Goal: Task Accomplishment & Management: Complete application form

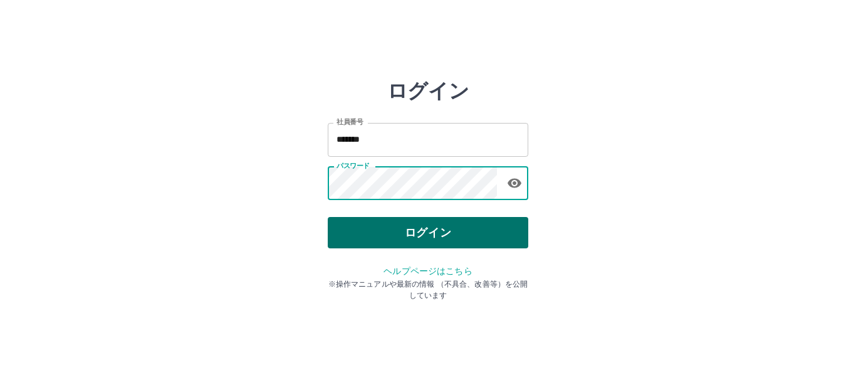
click at [380, 236] on button "ログイン" at bounding box center [428, 232] width 201 height 31
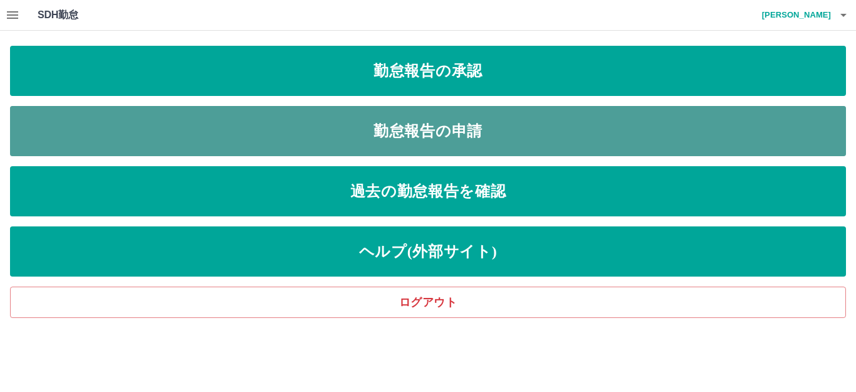
click at [439, 133] on link "勤怠報告の申請" at bounding box center [428, 131] width 836 height 50
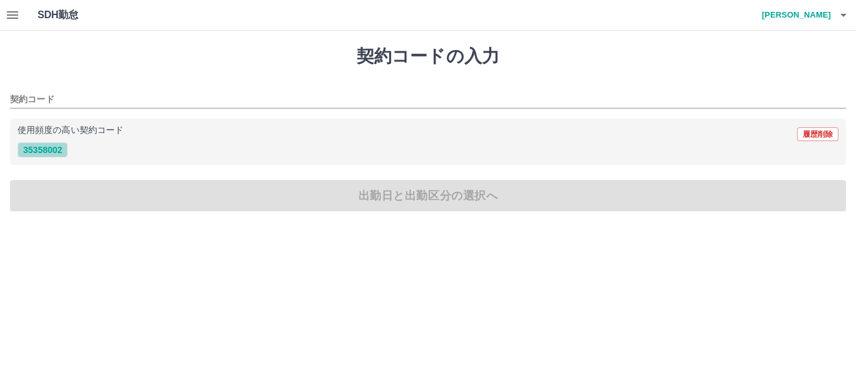
click at [29, 150] on button "35358002" at bounding box center [43, 149] width 50 height 15
type input "********"
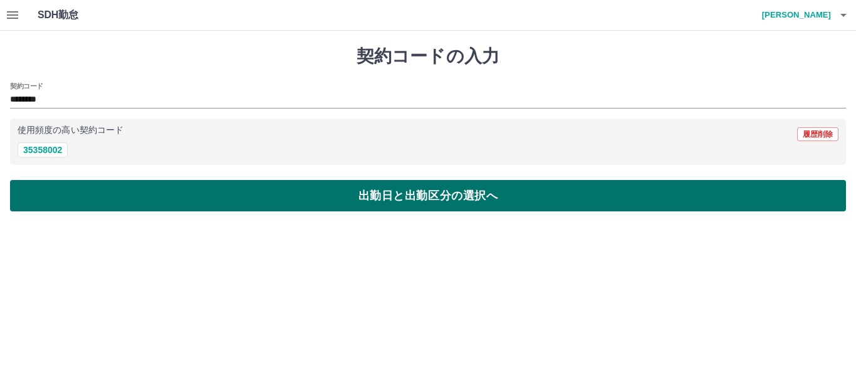
click at [51, 194] on button "出勤日と出勤区分の選択へ" at bounding box center [428, 195] width 836 height 31
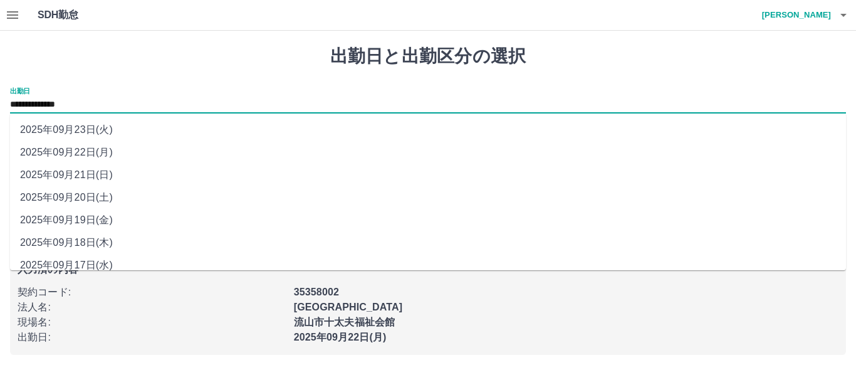
click at [61, 102] on input "**********" at bounding box center [428, 105] width 836 height 16
click at [93, 226] on li "2025年09月19日(金)" at bounding box center [428, 220] width 836 height 23
type input "**********"
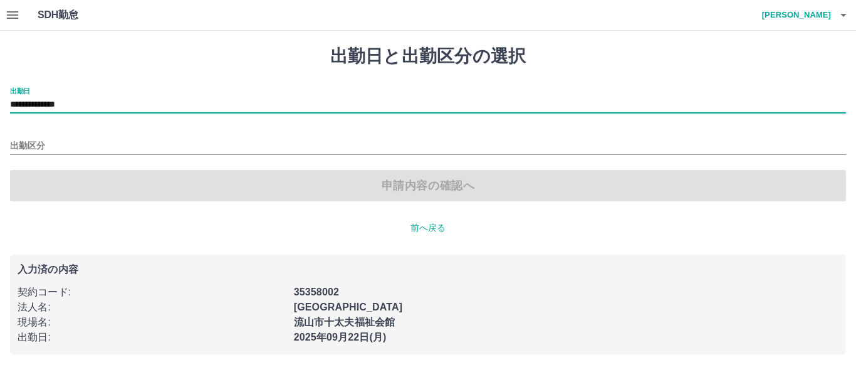
click at [70, 137] on div "出勤区分" at bounding box center [428, 141] width 836 height 26
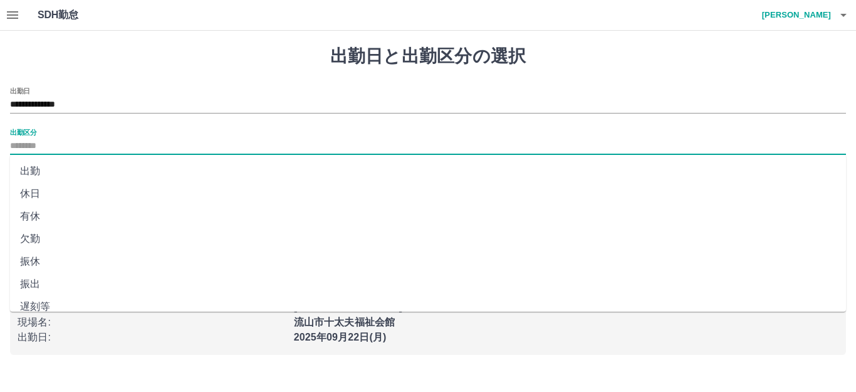
click at [67, 139] on input "出勤区分" at bounding box center [428, 146] width 836 height 16
click at [46, 177] on li "出勤" at bounding box center [428, 171] width 836 height 23
type input "**"
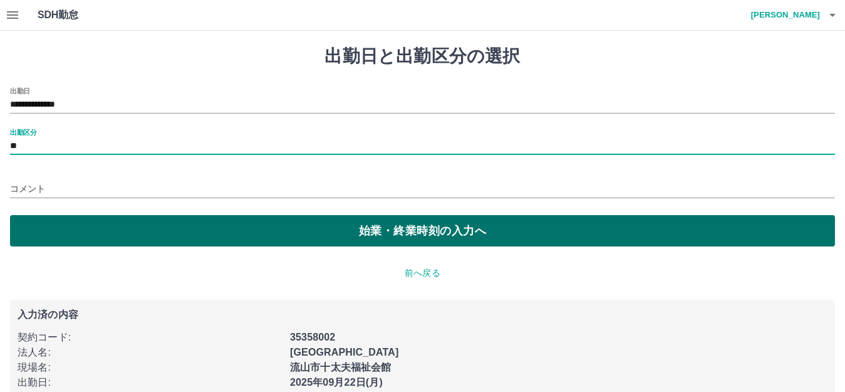
click at [61, 220] on button "始業・終業時刻の入力へ" at bounding box center [422, 230] width 825 height 31
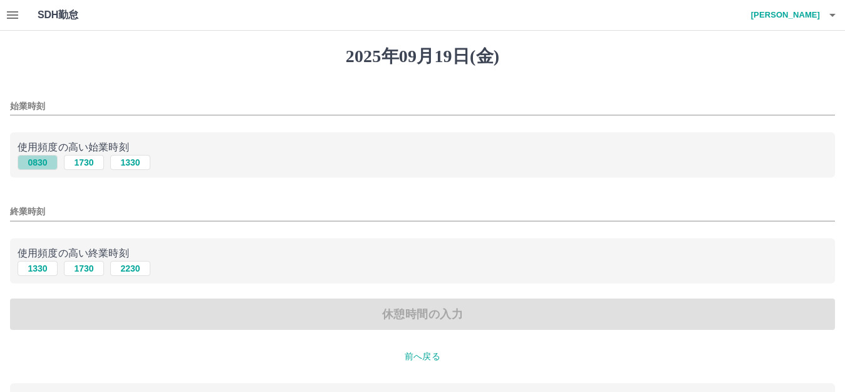
click at [43, 162] on button "0830" at bounding box center [38, 162] width 40 height 15
type input "****"
click at [83, 274] on button "1730" at bounding box center [84, 268] width 40 height 15
type input "****"
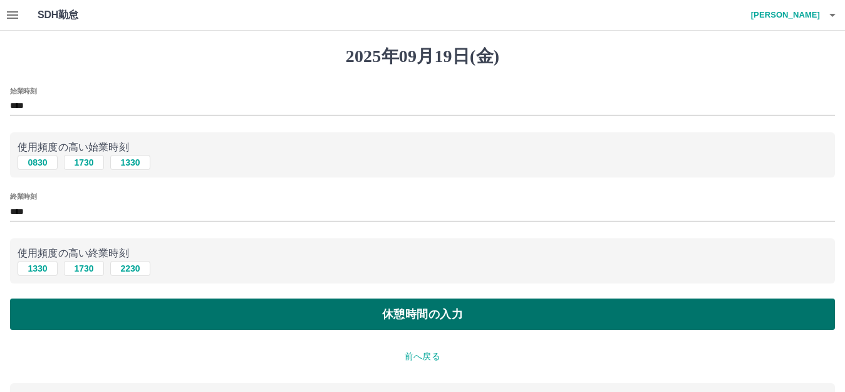
click at [403, 316] on button "休憩時間の入力" at bounding box center [422, 313] width 825 height 31
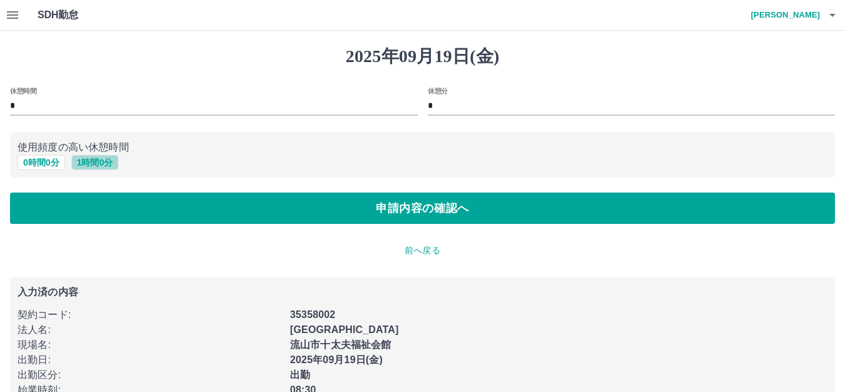
click at [91, 163] on button "1 時間 0 分" at bounding box center [95, 162] width 48 height 15
type input "*"
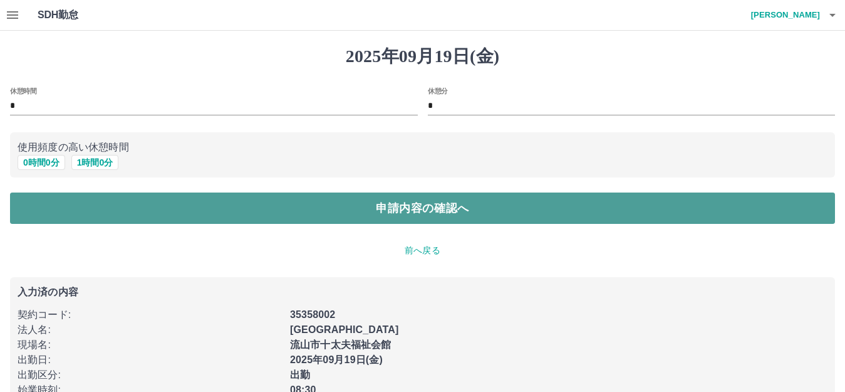
click at [104, 205] on button "申請内容の確認へ" at bounding box center [422, 207] width 825 height 31
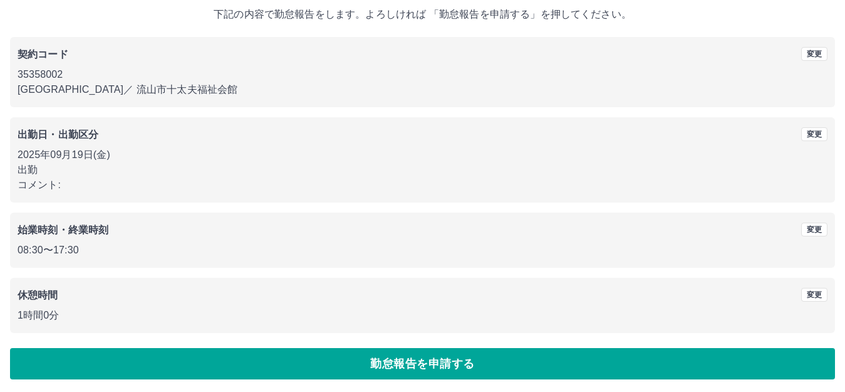
scroll to position [78, 0]
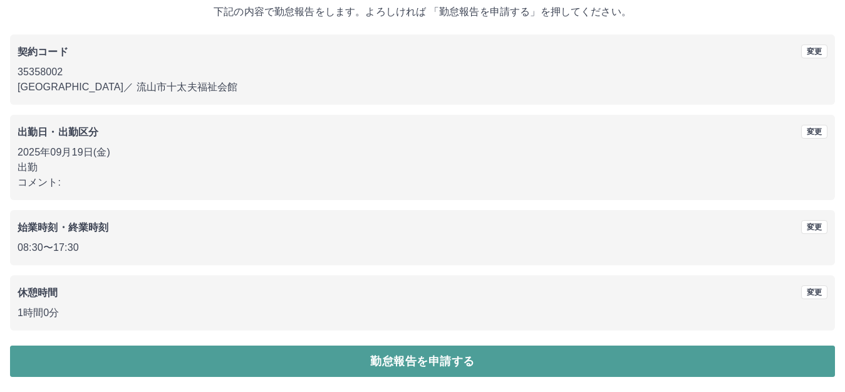
click at [376, 362] on button "勤怠報告を申請する" at bounding box center [422, 360] width 825 height 31
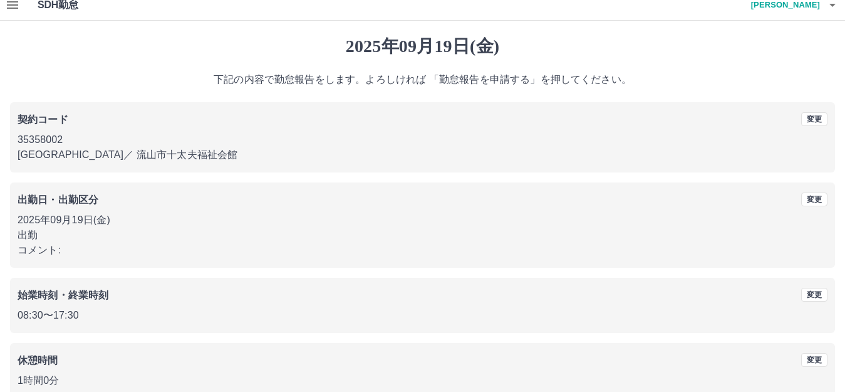
scroll to position [0, 0]
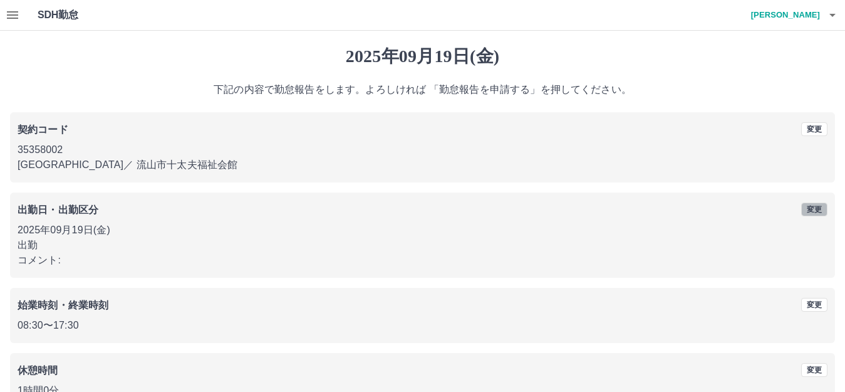
click at [809, 208] on button "変更" at bounding box center [814, 209] width 26 height 14
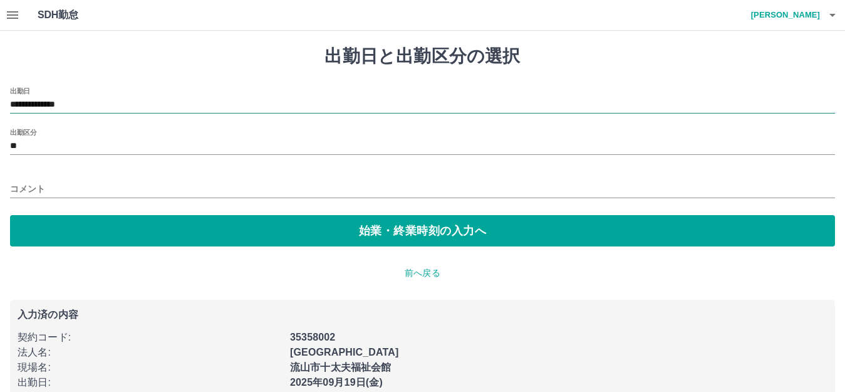
click at [113, 105] on input "**********" at bounding box center [422, 105] width 825 height 16
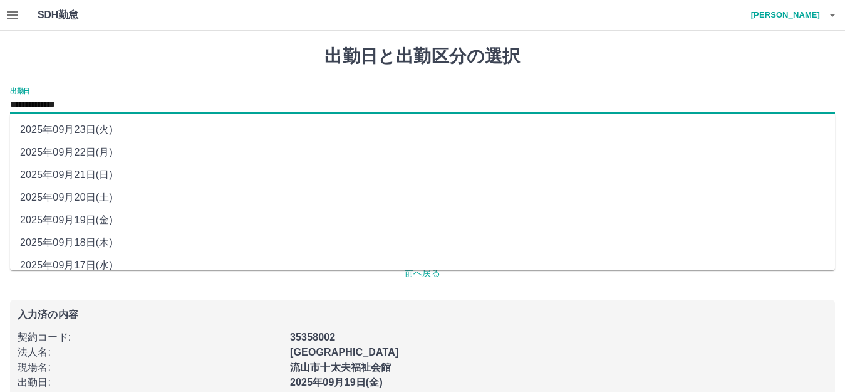
click at [108, 199] on li "2025年09月20日(土)" at bounding box center [422, 197] width 825 height 23
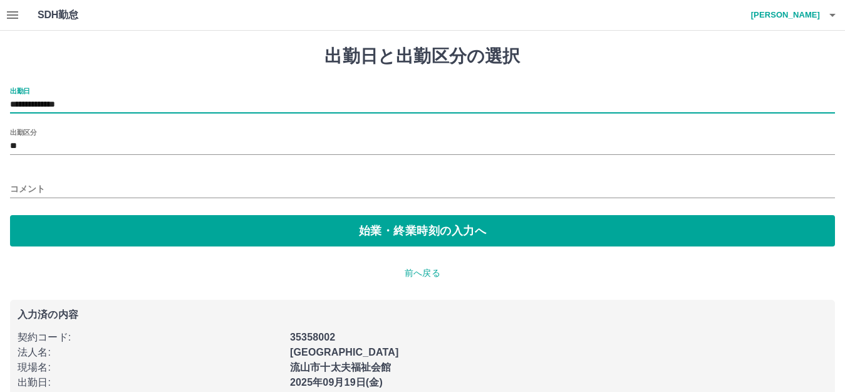
type input "**********"
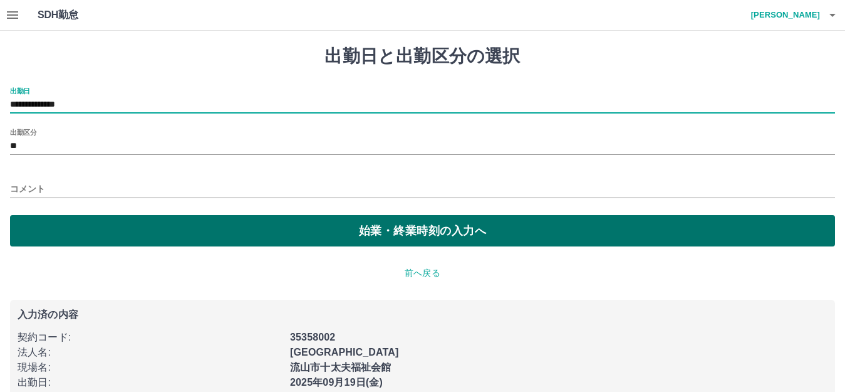
click at [326, 230] on button "始業・終業時刻の入力へ" at bounding box center [422, 230] width 825 height 31
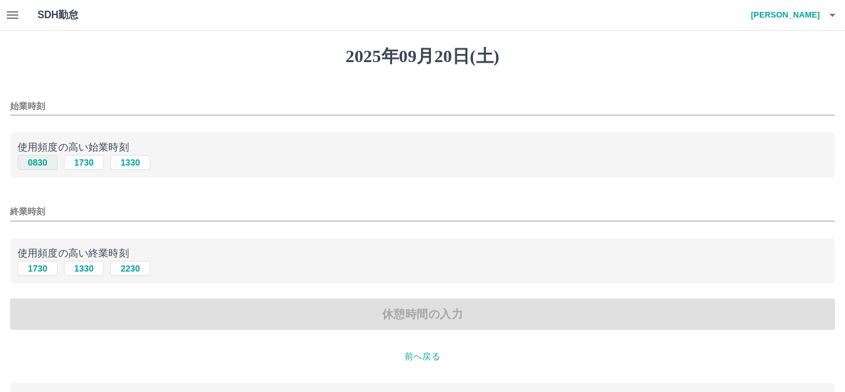
click at [46, 161] on button "0830" at bounding box center [38, 162] width 40 height 15
type input "****"
click at [39, 266] on button "1730" at bounding box center [38, 268] width 40 height 15
type input "****"
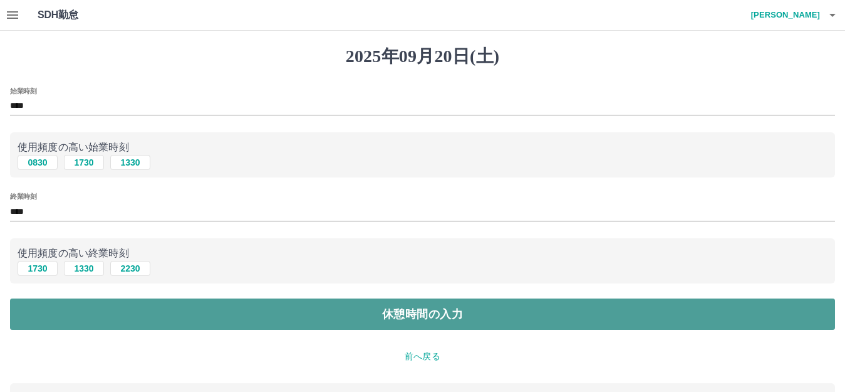
click at [87, 321] on button "休憩時間の入力" at bounding box center [422, 313] width 825 height 31
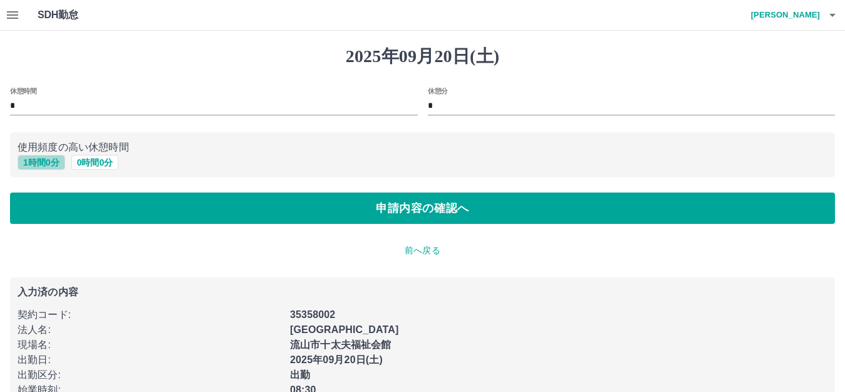
click at [34, 159] on button "1 時間 0 分" at bounding box center [42, 162] width 48 height 15
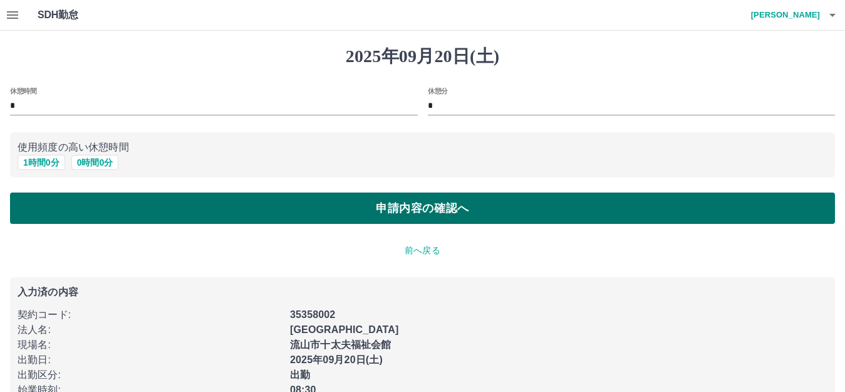
click at [53, 212] on button "申請内容の確認へ" at bounding box center [422, 207] width 825 height 31
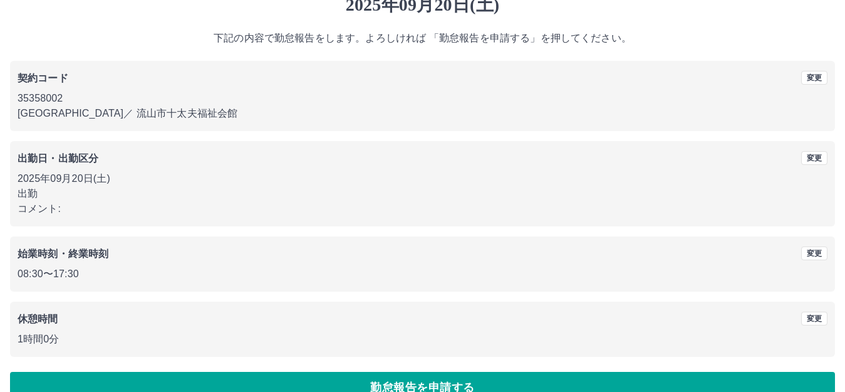
scroll to position [78, 0]
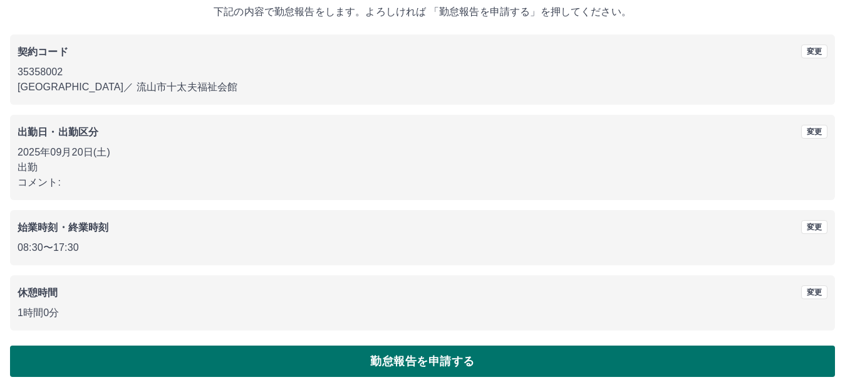
click at [510, 357] on button "勤怠報告を申請する" at bounding box center [422, 360] width 825 height 31
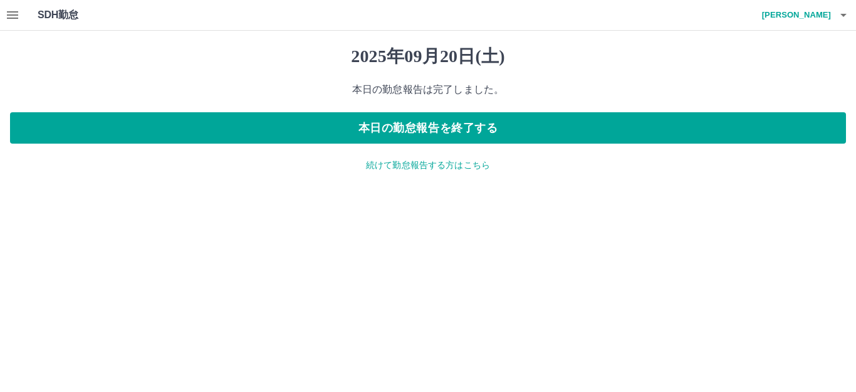
click at [409, 162] on p "続けて勤怠報告する方はこちら" at bounding box center [428, 165] width 836 height 13
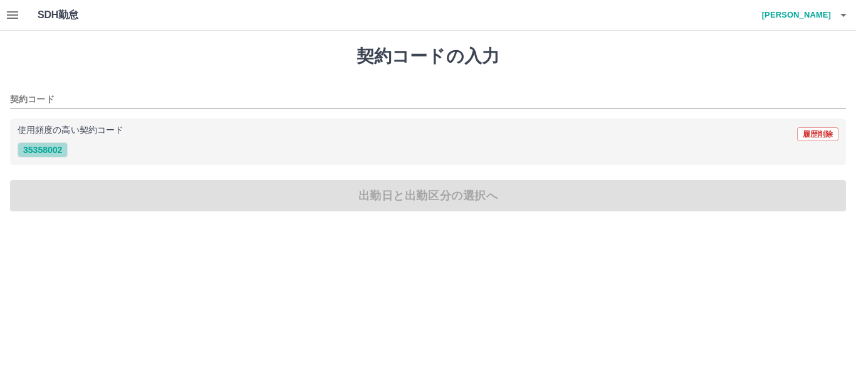
click at [50, 150] on button "35358002" at bounding box center [43, 149] width 50 height 15
type input "********"
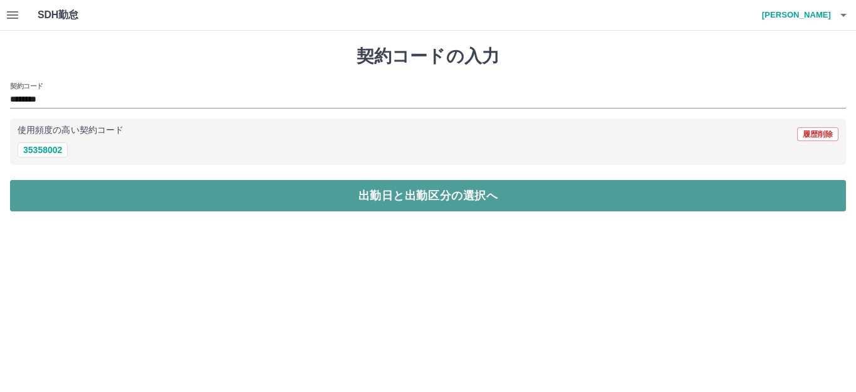
click at [60, 180] on button "出勤日と出勤区分の選択へ" at bounding box center [428, 195] width 836 height 31
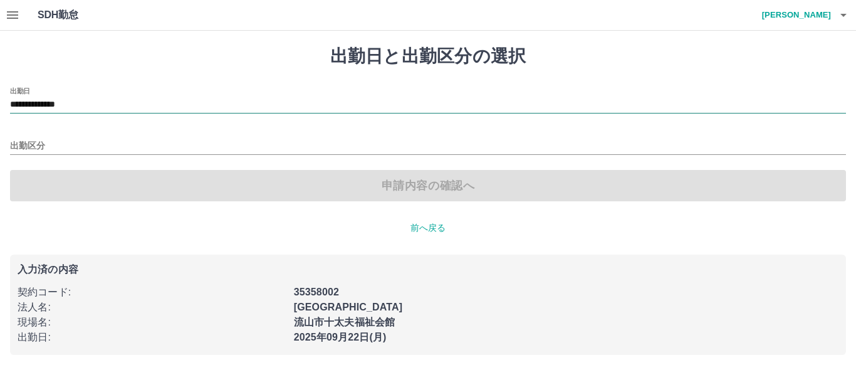
click at [81, 102] on input "**********" at bounding box center [428, 105] width 836 height 16
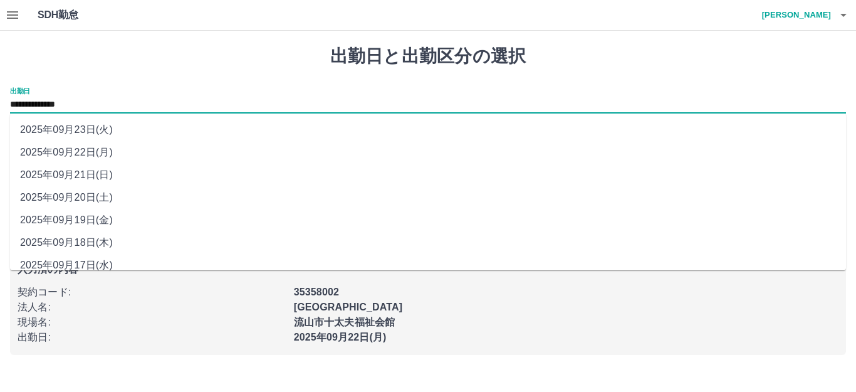
click at [100, 174] on li "2025年09月21日(日)" at bounding box center [428, 175] width 836 height 23
type input "**********"
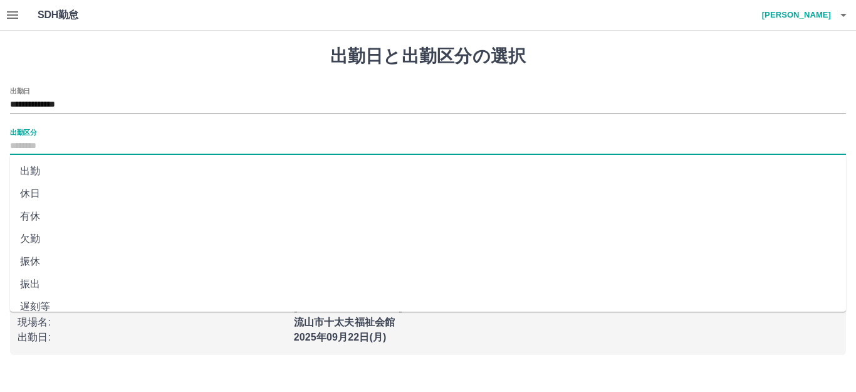
click at [78, 149] on input "出勤区分" at bounding box center [428, 146] width 836 height 16
click at [38, 214] on li "有休" at bounding box center [428, 216] width 836 height 23
type input "**"
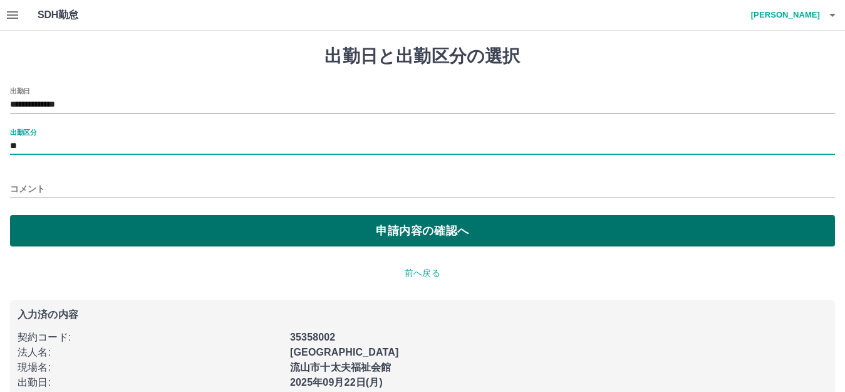
click at [54, 229] on button "申請内容の確認へ" at bounding box center [422, 230] width 825 height 31
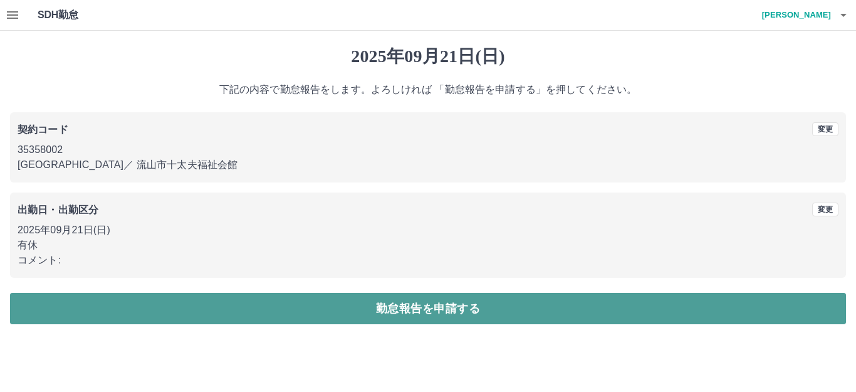
click at [386, 312] on button "勤怠報告を申請する" at bounding box center [428, 308] width 836 height 31
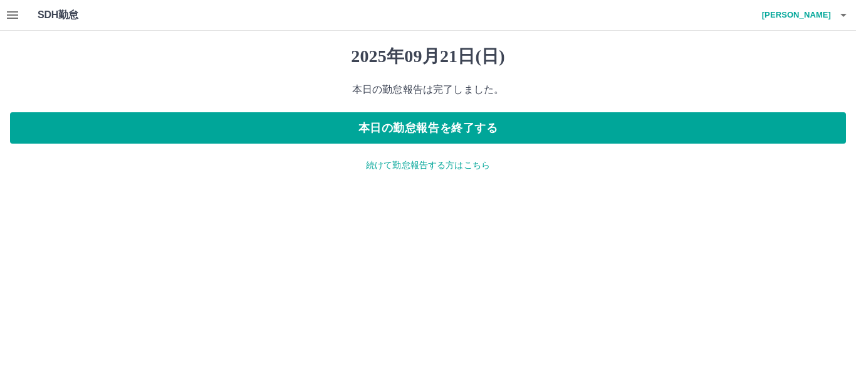
click at [400, 167] on p "続けて勤怠報告する方はこちら" at bounding box center [428, 165] width 836 height 13
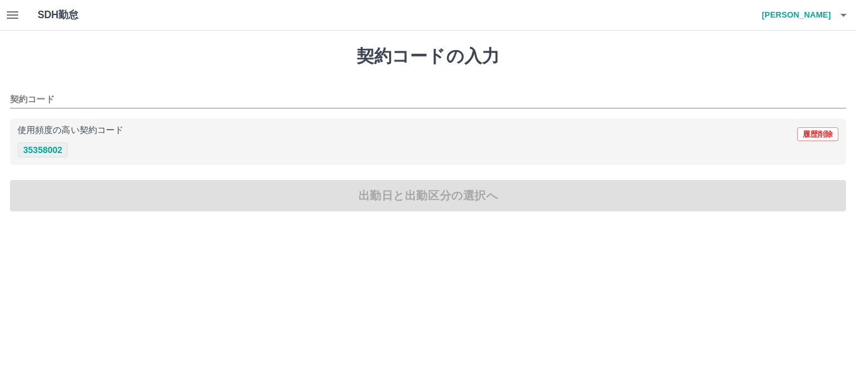
click at [60, 150] on button "35358002" at bounding box center [43, 149] width 50 height 15
type input "********"
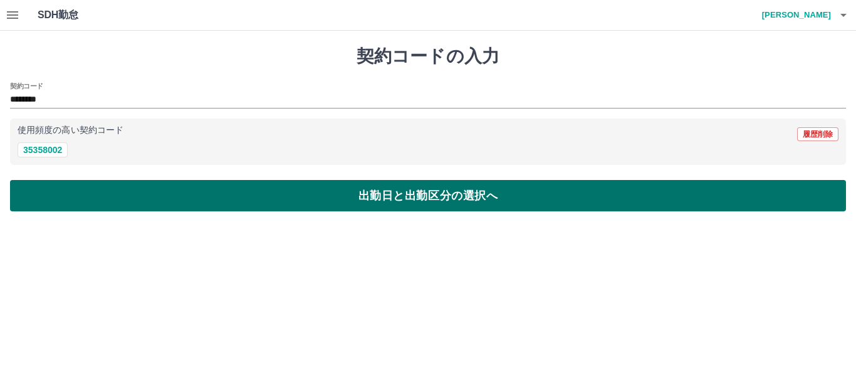
click at [66, 188] on button "出勤日と出勤区分の選択へ" at bounding box center [428, 195] width 836 height 31
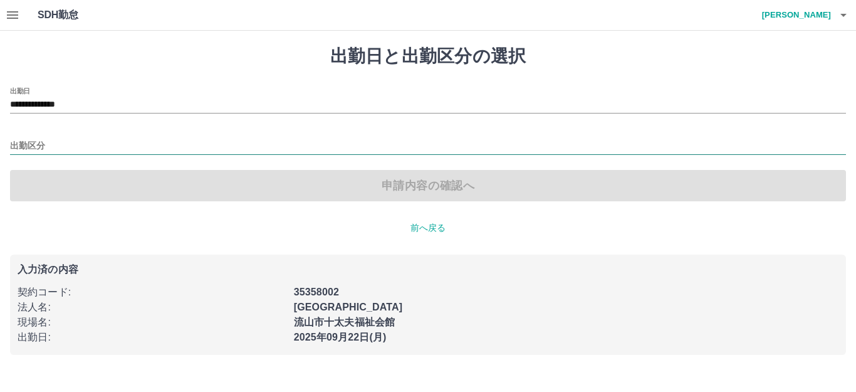
click at [65, 142] on input "出勤区分" at bounding box center [428, 146] width 836 height 16
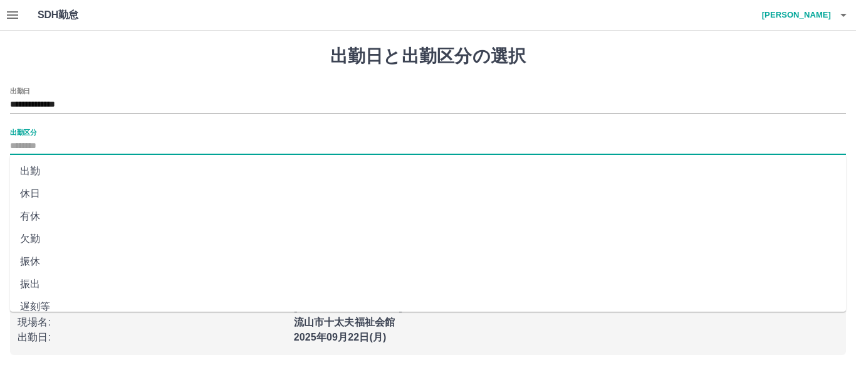
click at [60, 172] on li "出勤" at bounding box center [428, 171] width 836 height 23
type input "**"
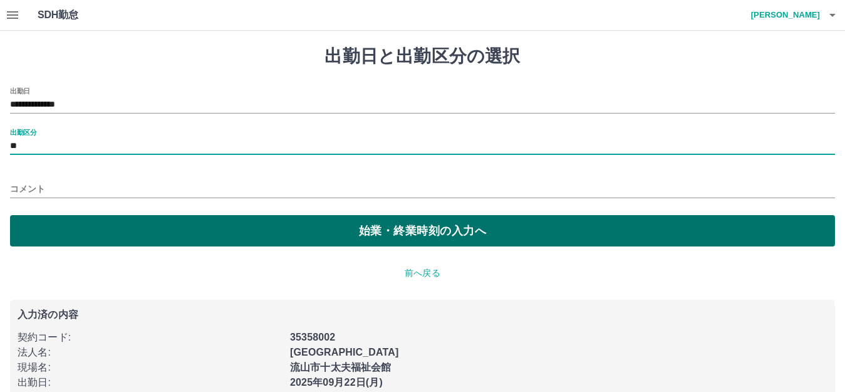
click at [58, 221] on button "始業・終業時刻の入力へ" at bounding box center [422, 230] width 825 height 31
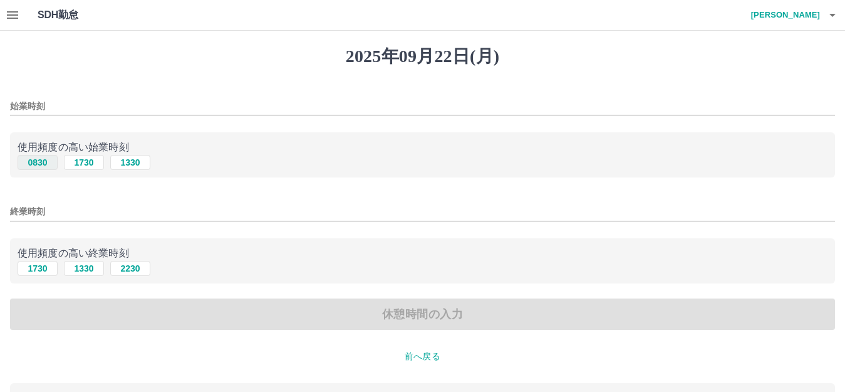
click at [47, 160] on button "0830" at bounding box center [38, 162] width 40 height 15
type input "****"
drag, startPoint x: 41, startPoint y: 266, endPoint x: 33, endPoint y: 257, distance: 12.0
click at [40, 266] on button "1730" at bounding box center [38, 268] width 40 height 15
type input "****"
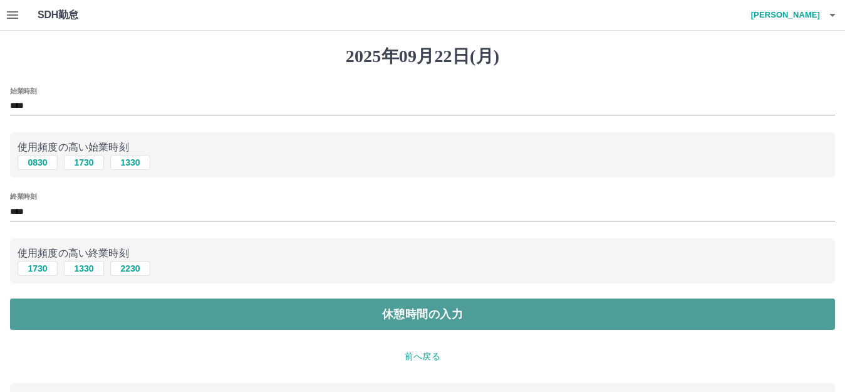
click at [466, 318] on button "休憩時間の入力" at bounding box center [422, 313] width 825 height 31
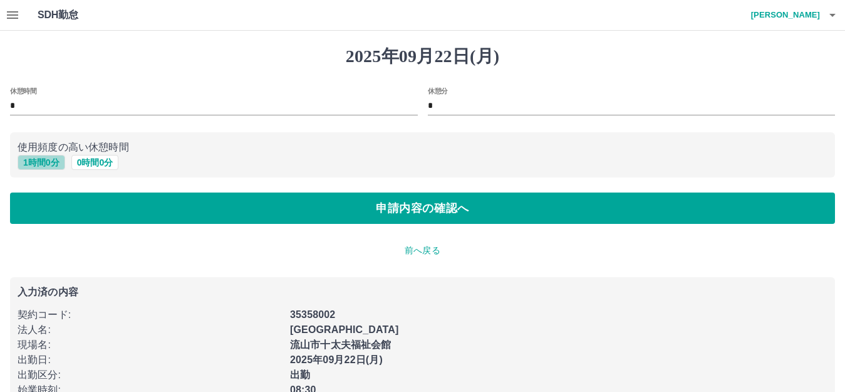
click at [53, 162] on button "1 時間 0 分" at bounding box center [42, 162] width 48 height 15
type input "*"
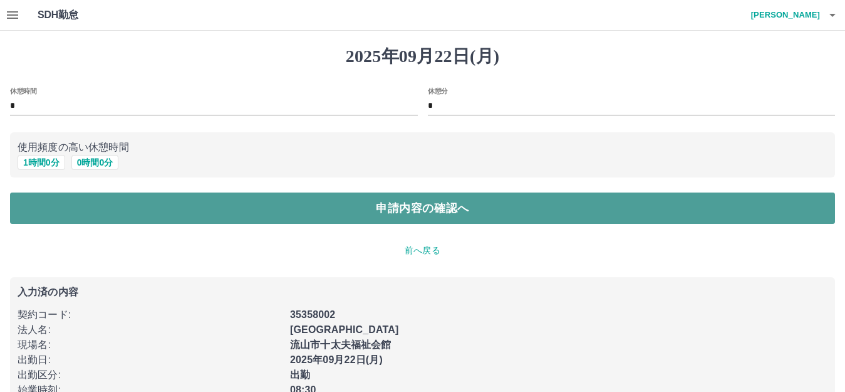
click at [74, 201] on button "申請内容の確認へ" at bounding box center [422, 207] width 825 height 31
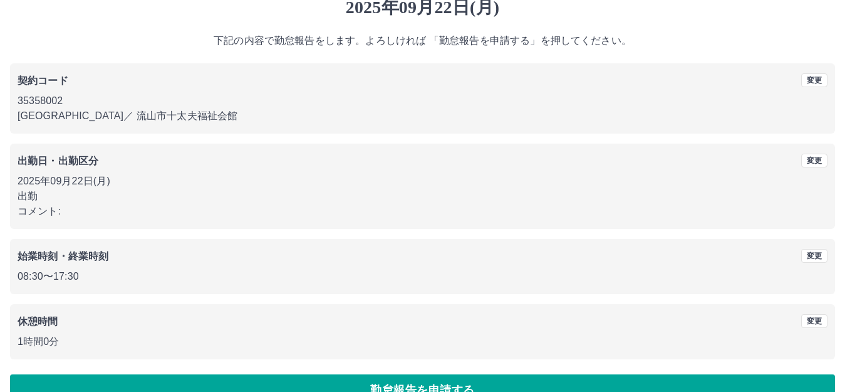
scroll to position [78, 0]
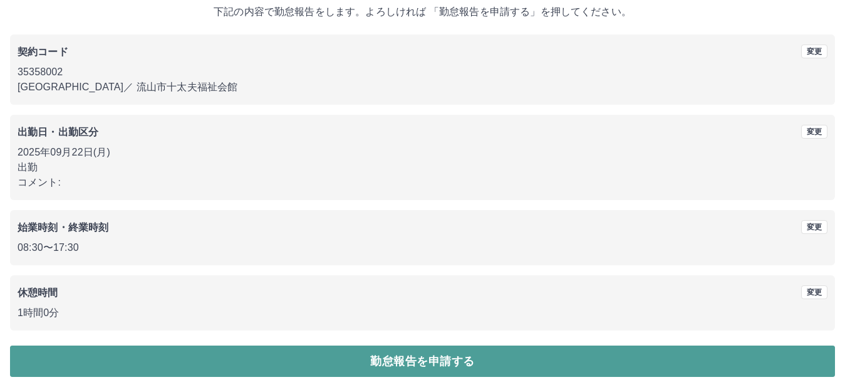
click at [372, 363] on button "勤怠報告を申請する" at bounding box center [422, 360] width 825 height 31
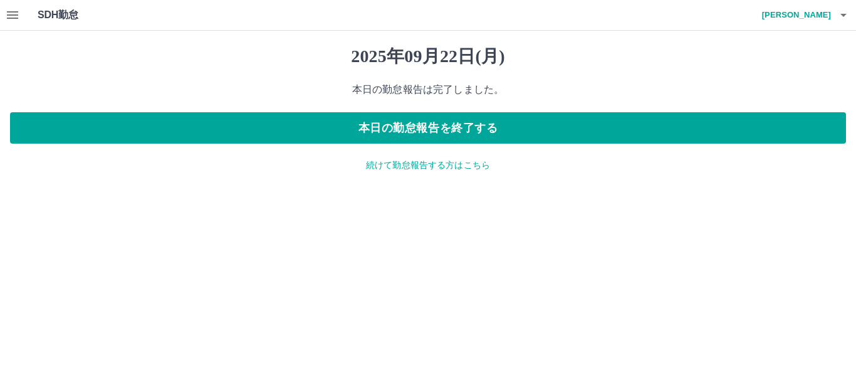
click at [15, 13] on icon "button" at bounding box center [12, 15] width 11 height 8
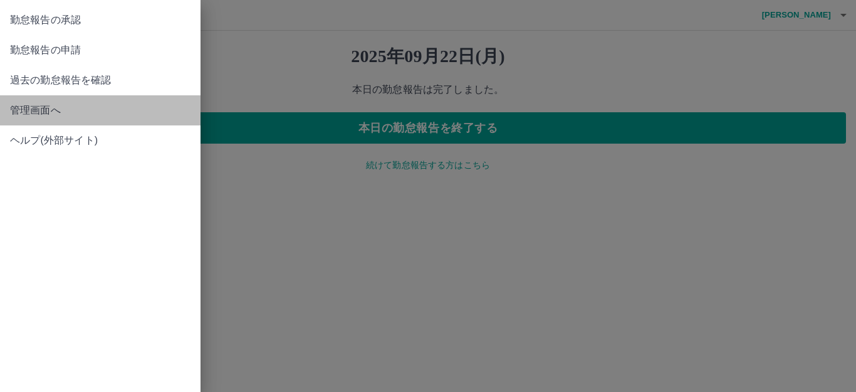
click at [31, 110] on span "管理画面へ" at bounding box center [100, 110] width 180 height 15
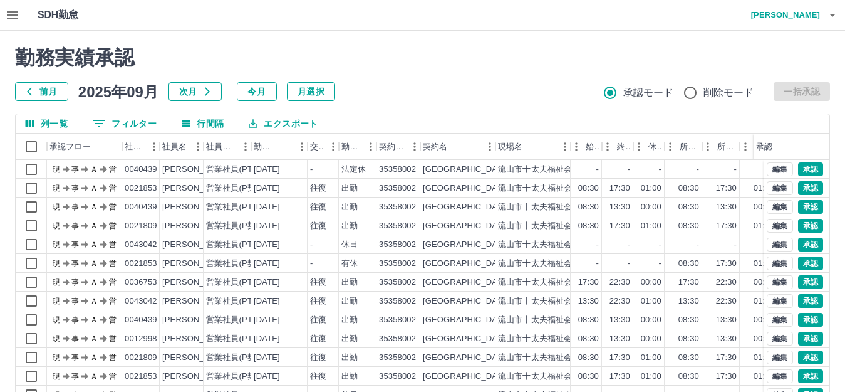
click at [142, 123] on button "0 フィルター" at bounding box center [125, 123] width 84 height 19
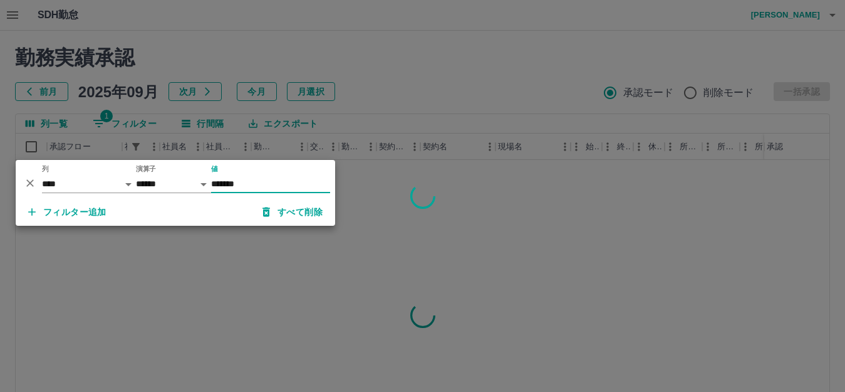
type input "*******"
click at [581, 246] on div at bounding box center [422, 196] width 845 height 392
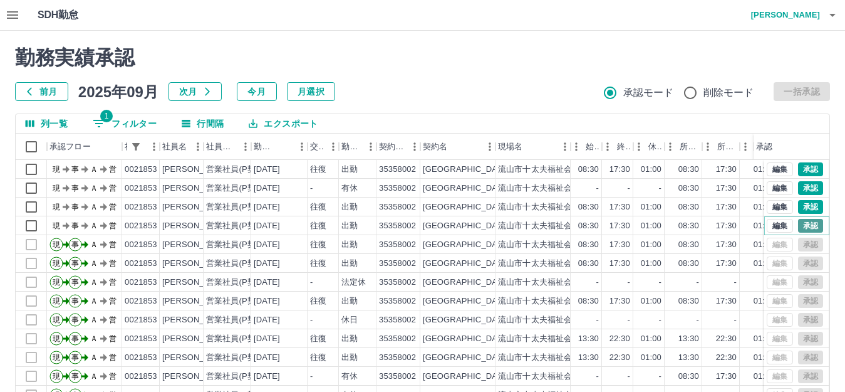
click at [798, 224] on button "承認" at bounding box center [810, 226] width 25 height 14
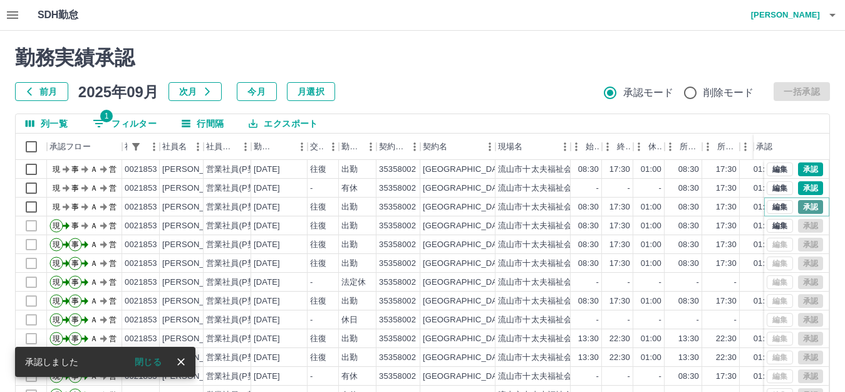
click at [798, 209] on button "承認" at bounding box center [810, 207] width 25 height 14
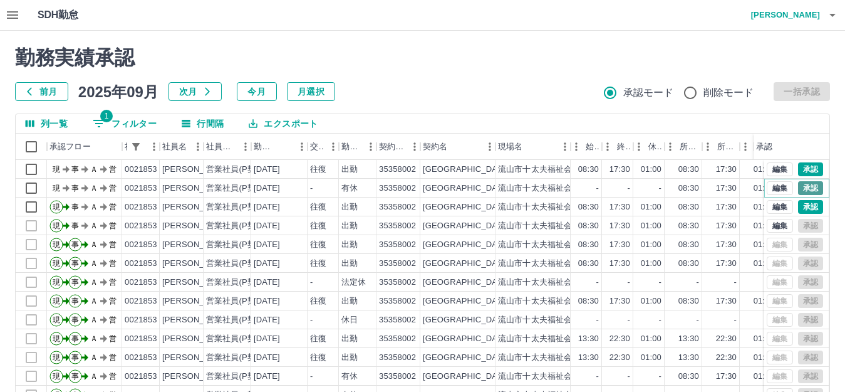
click at [798, 187] on button "承認" at bounding box center [810, 188] width 25 height 14
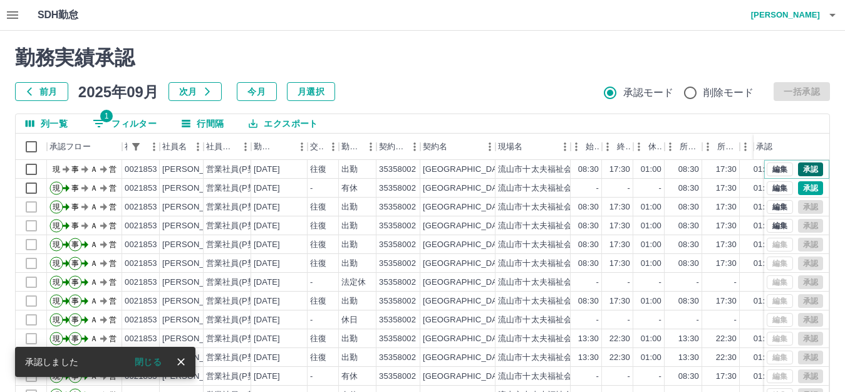
click at [805, 167] on button "承認" at bounding box center [810, 169] width 25 height 14
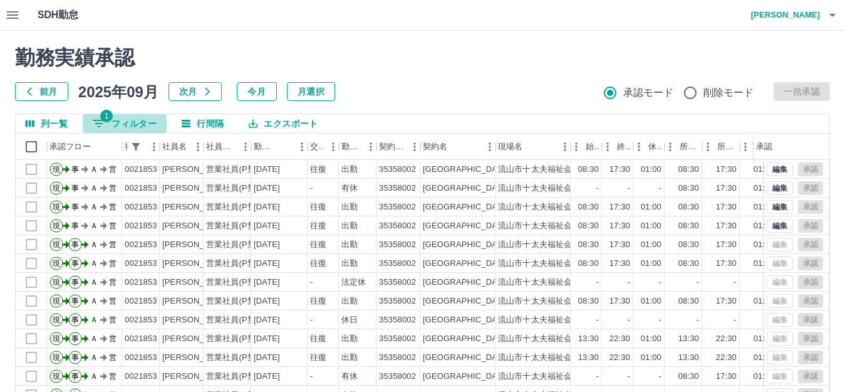
click at [125, 125] on button "1 フィルター" at bounding box center [125, 123] width 84 height 19
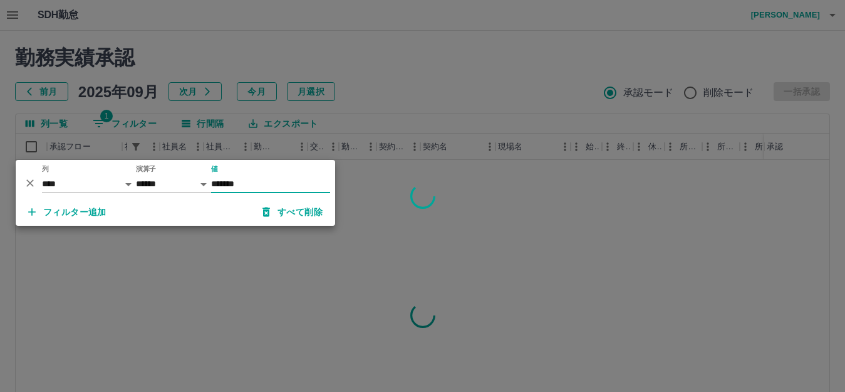
type input "*******"
click at [385, 222] on div at bounding box center [422, 196] width 845 height 392
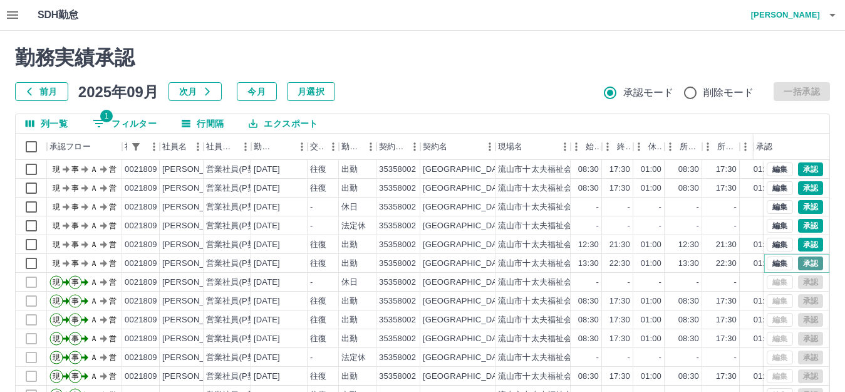
click at [798, 263] on button "承認" at bounding box center [810, 263] width 25 height 14
click at [802, 242] on button "承認" at bounding box center [810, 244] width 25 height 14
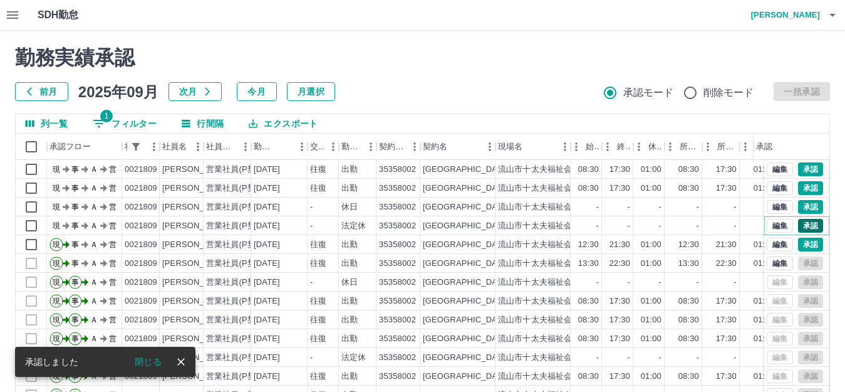
click at [801, 226] on button "承認" at bounding box center [810, 226] width 25 height 14
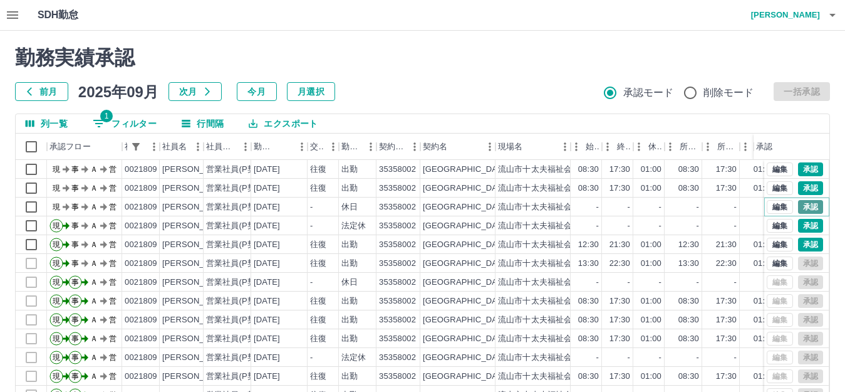
click at [802, 203] on button "承認" at bounding box center [810, 207] width 25 height 14
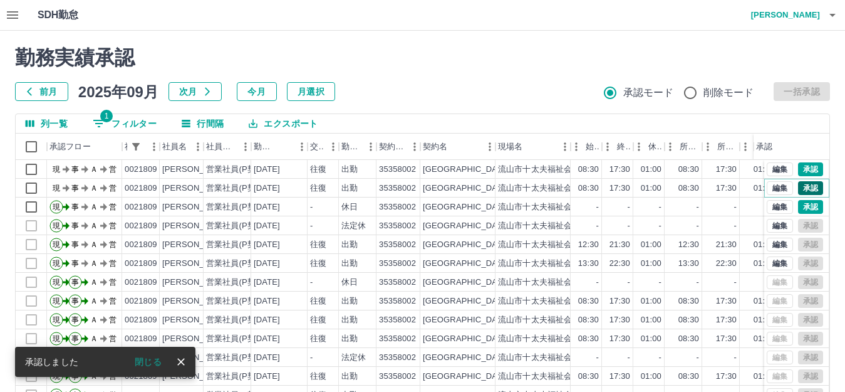
click at [803, 182] on button "承認" at bounding box center [810, 188] width 25 height 14
click at [799, 172] on button "承認" at bounding box center [810, 169] width 25 height 14
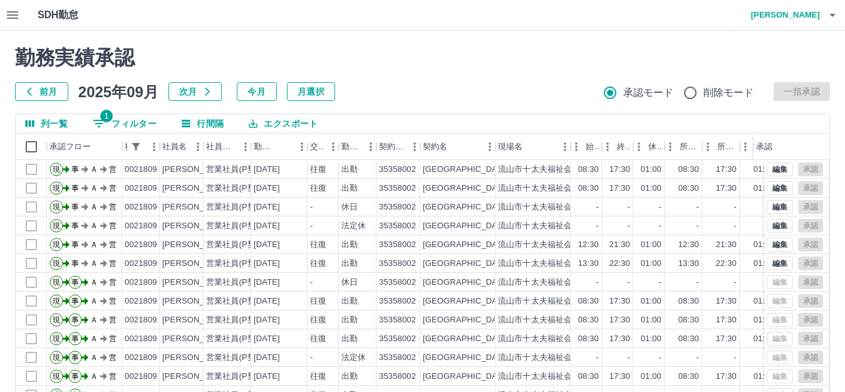
click at [130, 119] on button "1 フィルター" at bounding box center [125, 123] width 84 height 19
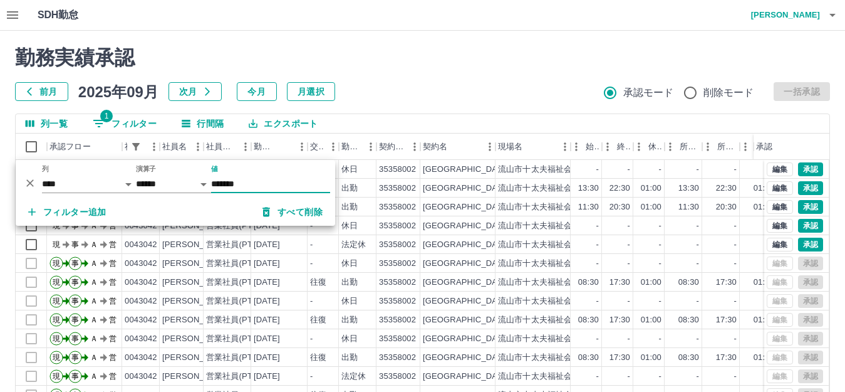
type input "*******"
click at [435, 260] on div "[GEOGRAPHIC_DATA]" at bounding box center [466, 264] width 86 height 12
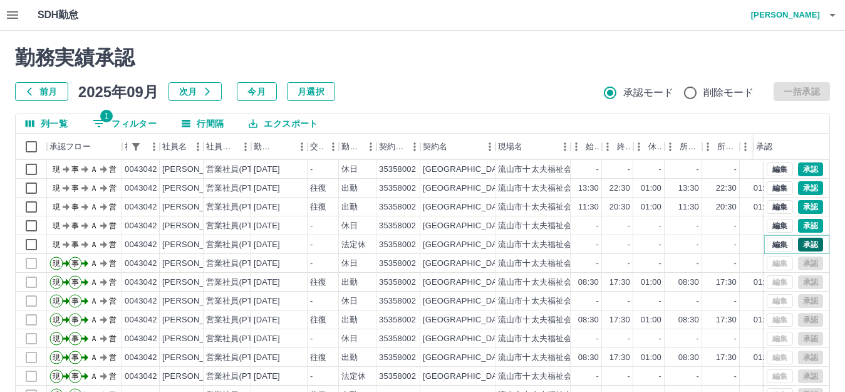
click at [805, 244] on button "承認" at bounding box center [810, 244] width 25 height 14
click at [803, 220] on button "承認" at bounding box center [810, 226] width 25 height 14
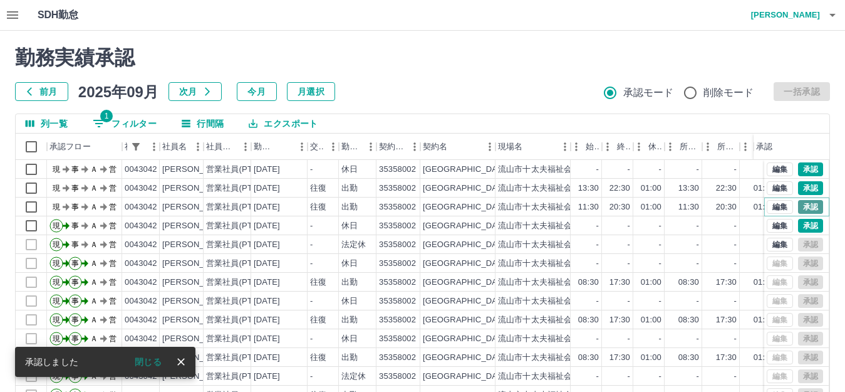
click at [802, 202] on button "承認" at bounding box center [810, 207] width 25 height 14
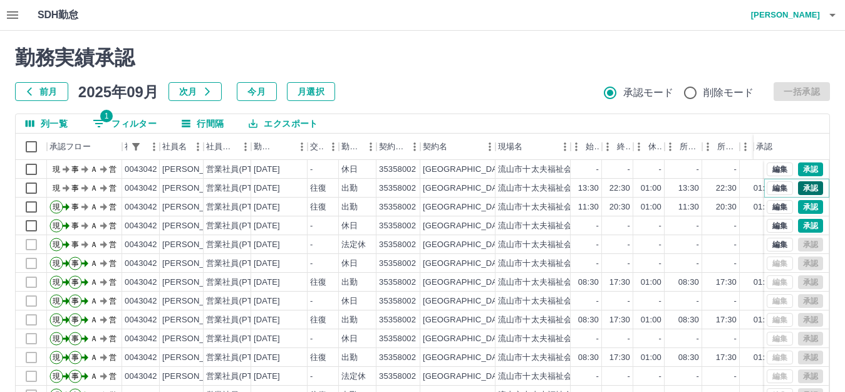
click at [806, 190] on button "承認" at bounding box center [810, 188] width 25 height 14
click at [804, 166] on button "承認" at bounding box center [810, 169] width 25 height 14
click at [130, 118] on button "1 フィルター" at bounding box center [125, 123] width 84 height 19
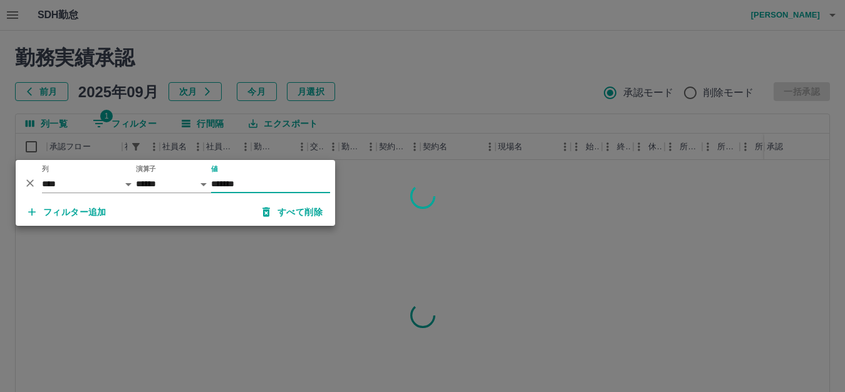
type input "*******"
click at [250, 276] on div at bounding box center [422, 196] width 845 height 392
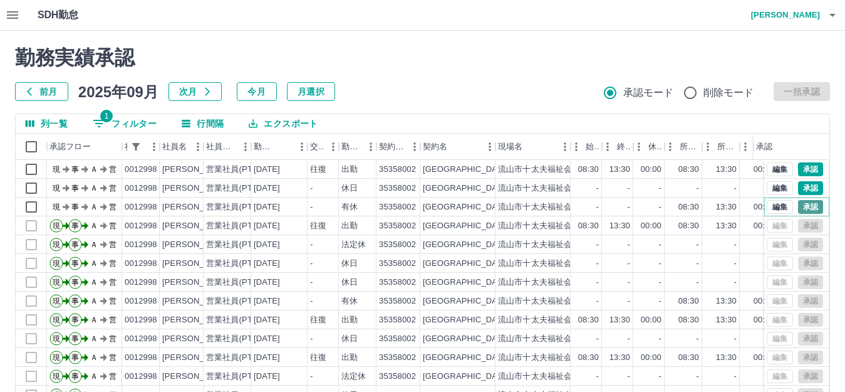
click at [798, 211] on button "承認" at bounding box center [810, 207] width 25 height 14
click at [799, 189] on button "承認" at bounding box center [810, 188] width 25 height 14
click at [798, 169] on button "承認" at bounding box center [810, 169] width 25 height 14
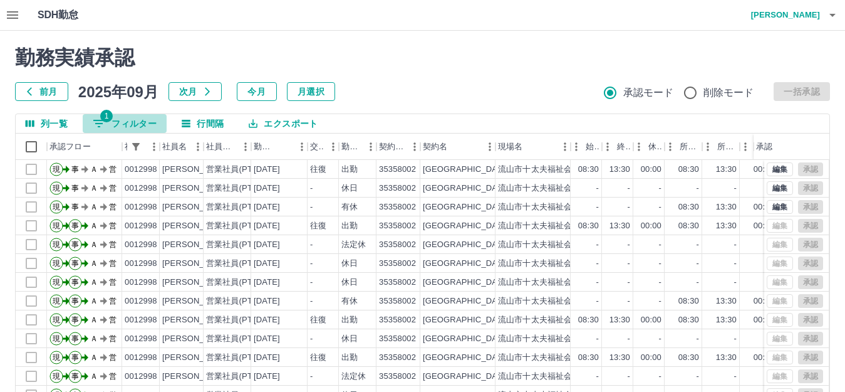
click at [137, 125] on button "1 フィルター" at bounding box center [125, 123] width 84 height 19
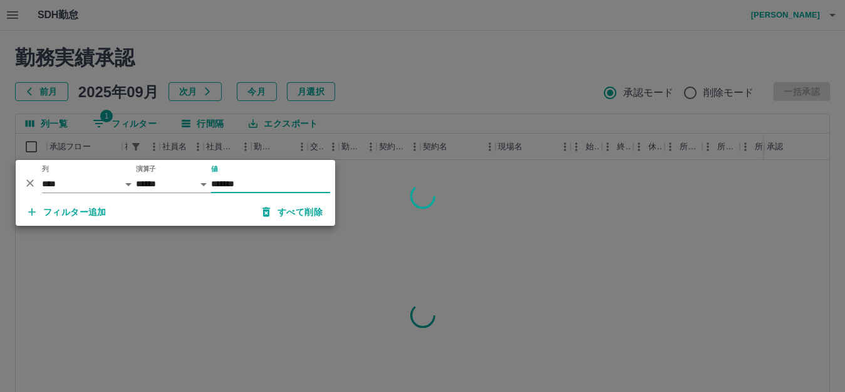
type input "*******"
click at [541, 229] on div at bounding box center [422, 196] width 845 height 392
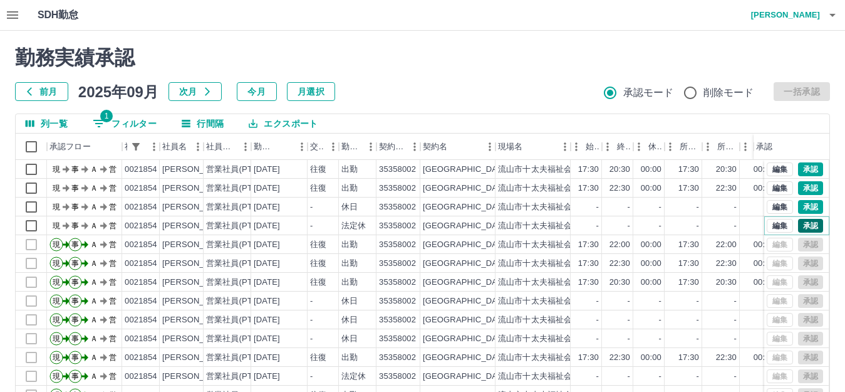
click at [803, 224] on button "承認" at bounding box center [810, 226] width 25 height 14
click at [803, 206] on button "承認" at bounding box center [810, 207] width 25 height 14
click at [803, 185] on button "承認" at bounding box center [810, 188] width 25 height 14
click at [802, 172] on button "承認" at bounding box center [810, 169] width 25 height 14
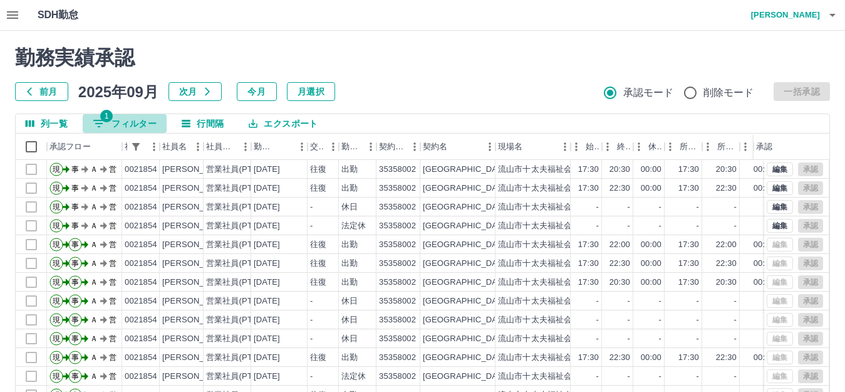
click at [135, 123] on button "1 フィルター" at bounding box center [125, 123] width 84 height 19
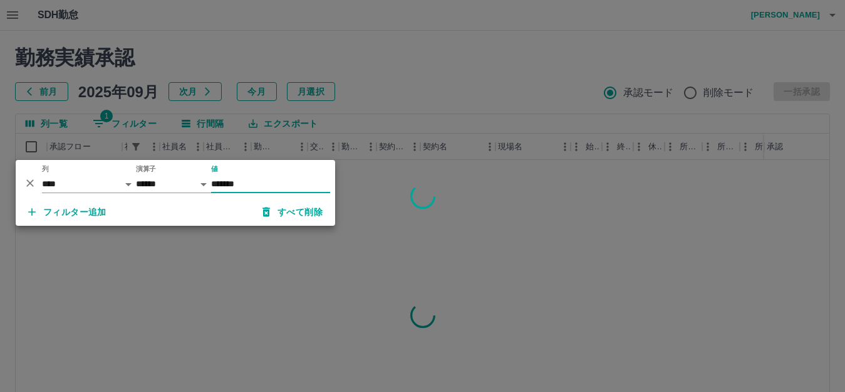
type input "*******"
drag, startPoint x: 553, startPoint y: 301, endPoint x: 510, endPoint y: 299, distance: 42.7
click at [552, 301] on div at bounding box center [422, 196] width 845 height 392
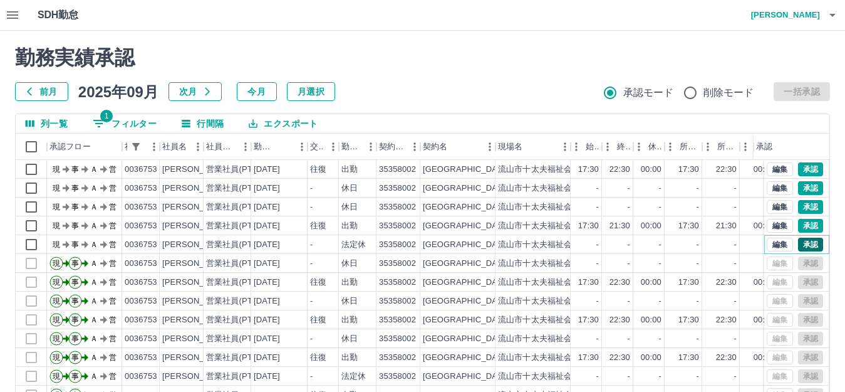
click at [801, 245] on button "承認" at bounding box center [810, 244] width 25 height 14
click at [805, 224] on button "承認" at bounding box center [810, 226] width 25 height 14
click at [801, 206] on button "承認" at bounding box center [810, 207] width 25 height 14
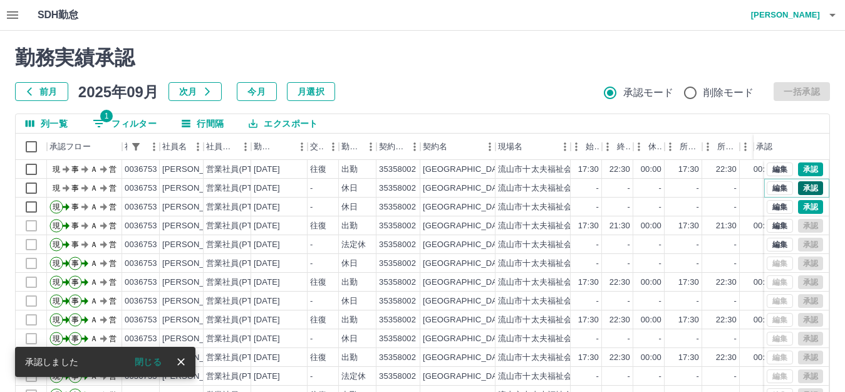
click at [801, 189] on button "承認" at bounding box center [810, 188] width 25 height 14
click at [798, 164] on button "承認" at bounding box center [810, 169] width 25 height 14
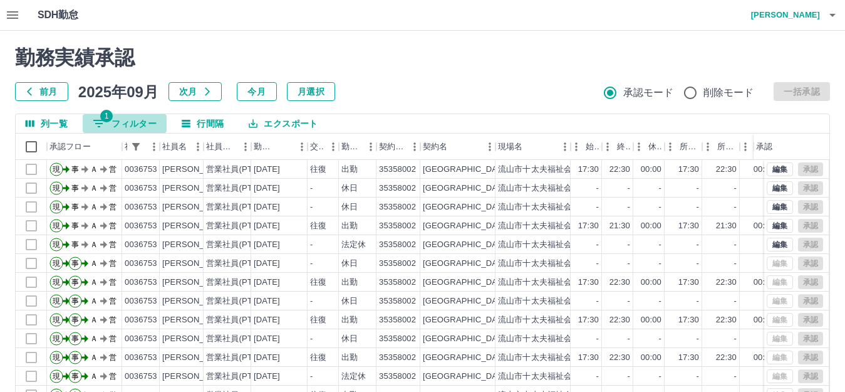
click at [148, 123] on button "1 フィルター" at bounding box center [125, 123] width 84 height 19
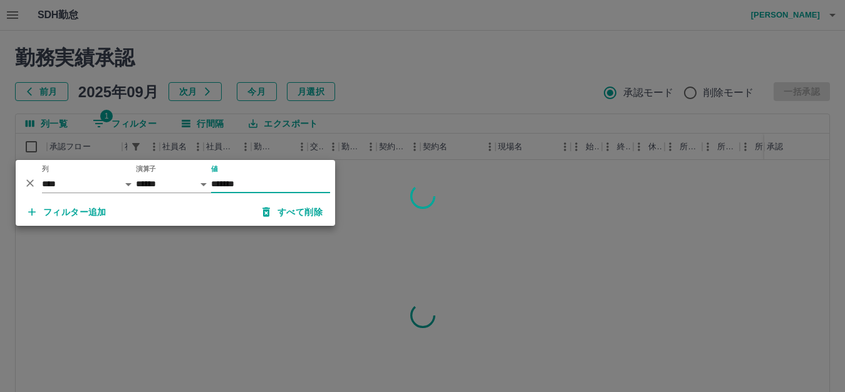
type input "*******"
click at [433, 241] on div at bounding box center [422, 196] width 845 height 392
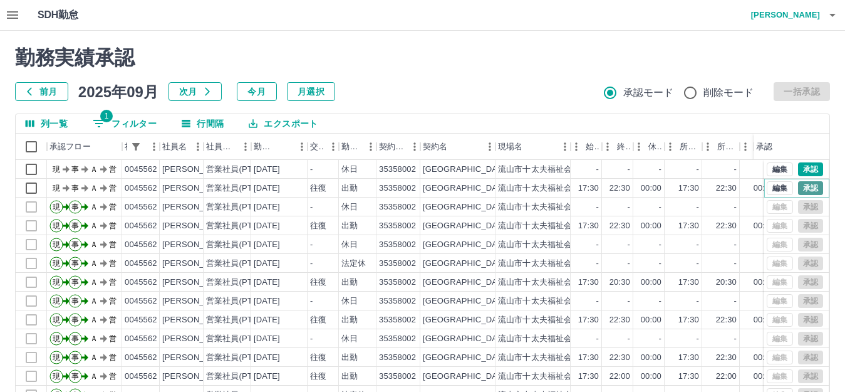
click at [798, 186] on button "承認" at bounding box center [810, 188] width 25 height 14
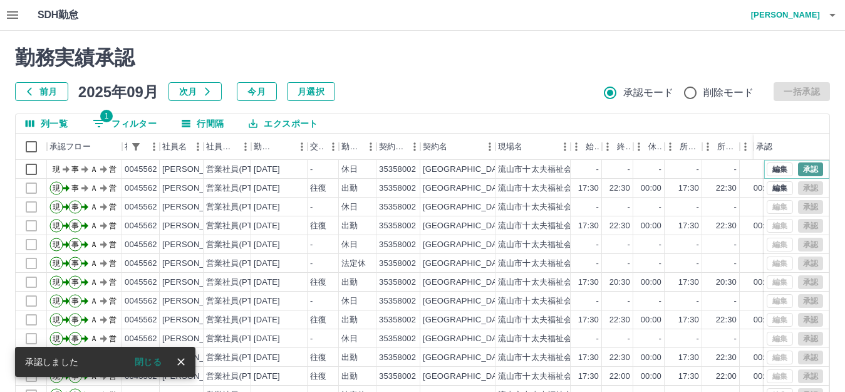
click at [801, 169] on button "承認" at bounding box center [810, 169] width 25 height 14
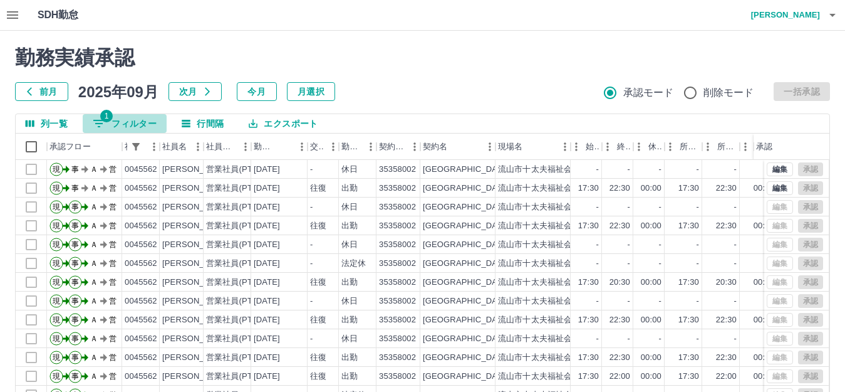
click at [149, 125] on button "1 フィルター" at bounding box center [125, 123] width 84 height 19
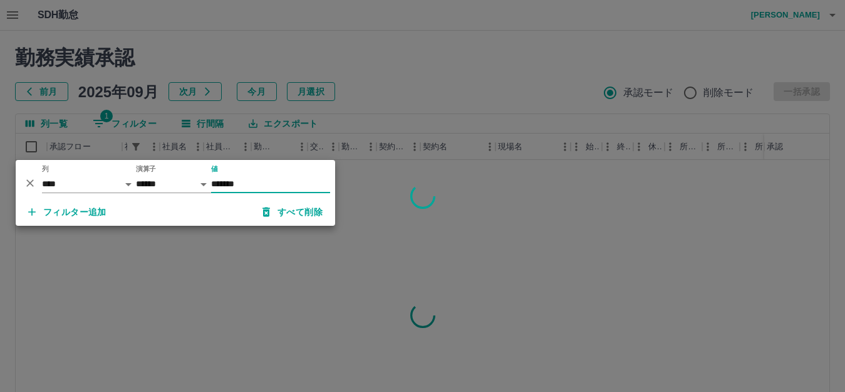
type input "*******"
click at [303, 268] on div at bounding box center [422, 196] width 845 height 392
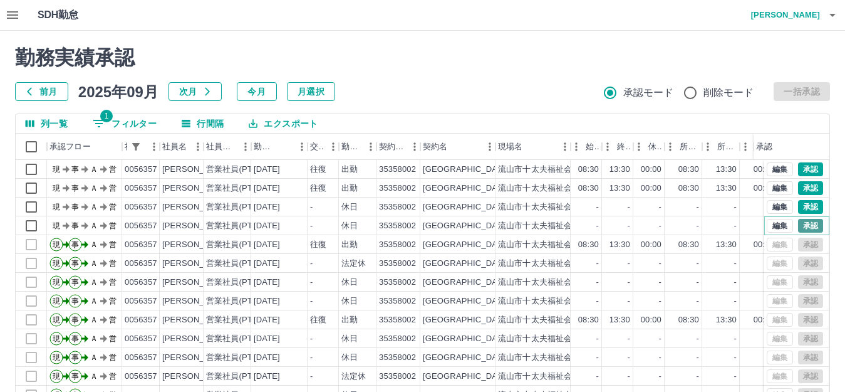
click at [806, 226] on button "承認" at bounding box center [810, 226] width 25 height 14
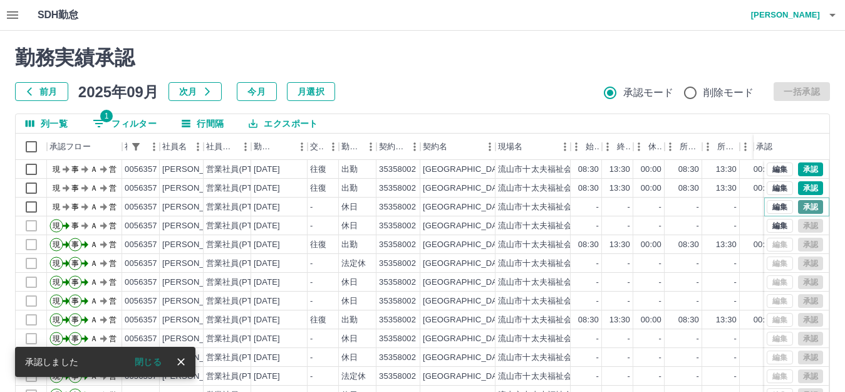
click at [804, 203] on button "承認" at bounding box center [810, 207] width 25 height 14
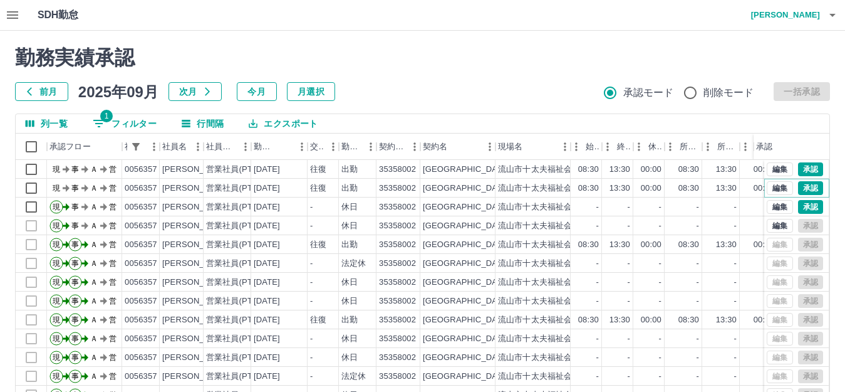
click at [803, 194] on button "承認" at bounding box center [810, 188] width 25 height 14
click at [801, 167] on button "承認" at bounding box center [810, 169] width 25 height 14
click at [123, 117] on button "1 フィルター" at bounding box center [125, 123] width 84 height 19
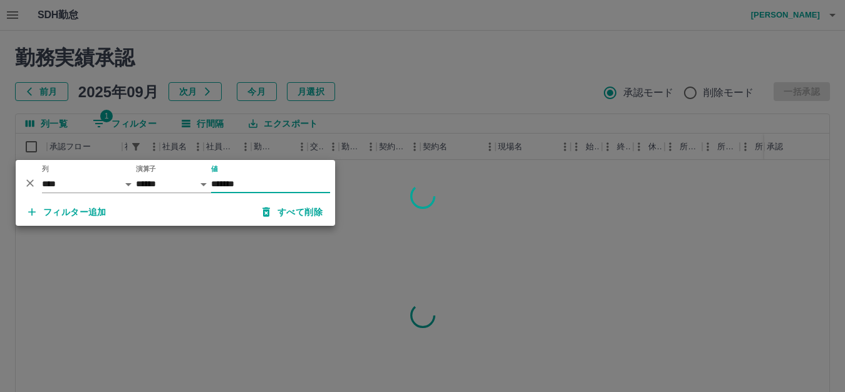
type input "*******"
click at [523, 237] on div at bounding box center [422, 196] width 845 height 392
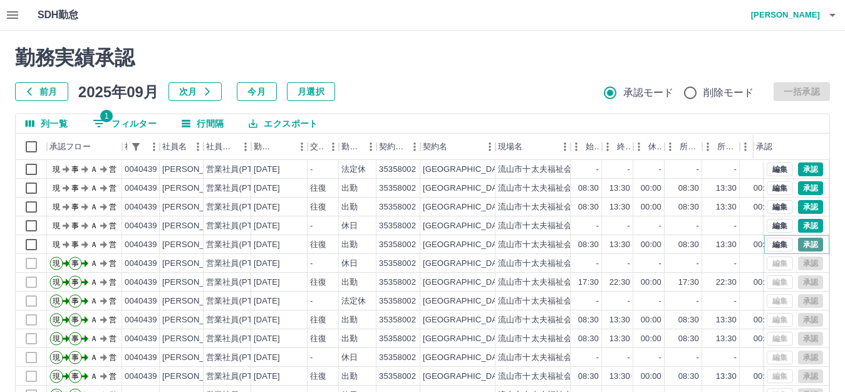
click at [798, 246] on button "承認" at bounding box center [810, 244] width 25 height 14
click at [800, 226] on button "承認" at bounding box center [810, 226] width 25 height 14
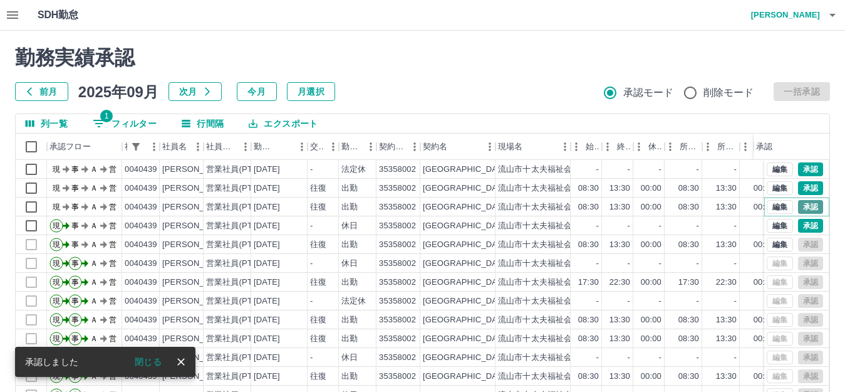
click at [801, 210] on button "承認" at bounding box center [810, 207] width 25 height 14
click at [800, 187] on button "承認" at bounding box center [810, 188] width 25 height 14
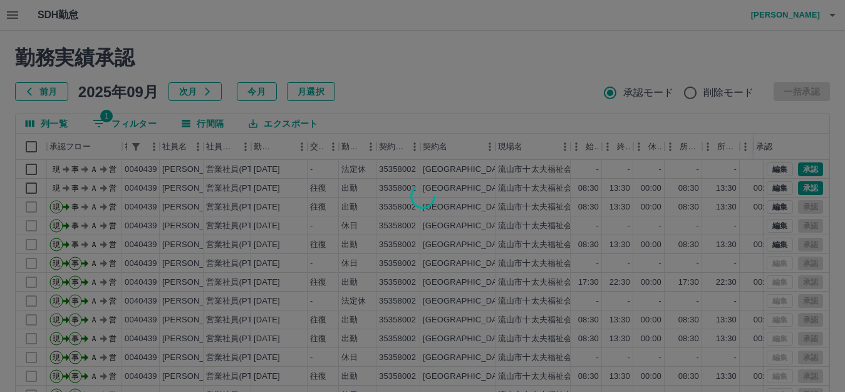
click at [801, 169] on div at bounding box center [422, 196] width 845 height 392
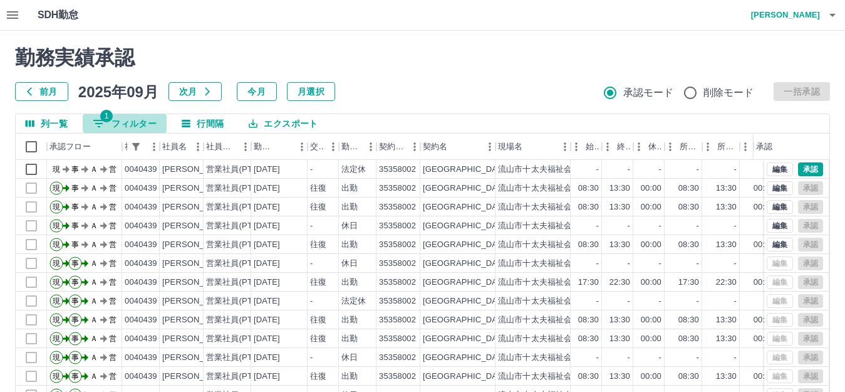
click at [135, 121] on button "1 フィルター" at bounding box center [125, 123] width 84 height 19
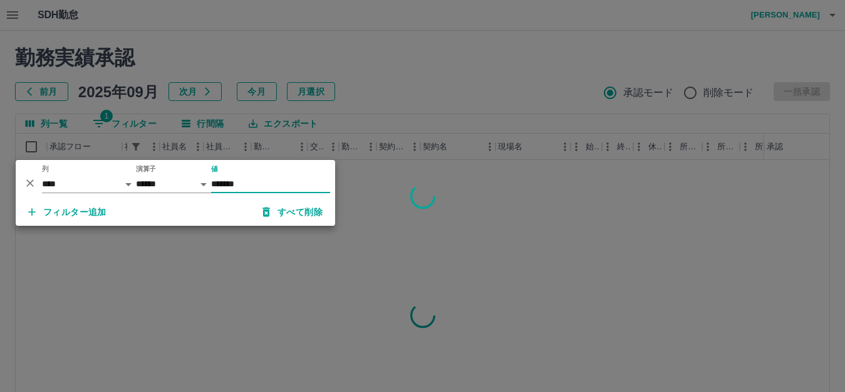
type input "*******"
click at [479, 237] on div at bounding box center [422, 196] width 845 height 392
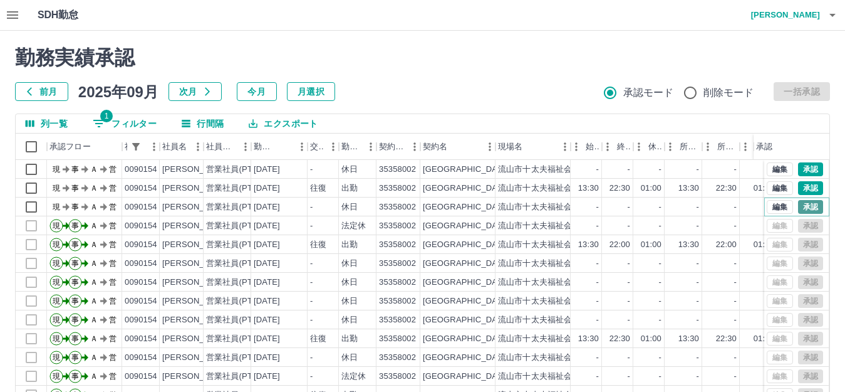
click at [805, 205] on button "承認" at bounding box center [810, 207] width 25 height 14
click at [803, 189] on button "承認" at bounding box center [810, 188] width 25 height 14
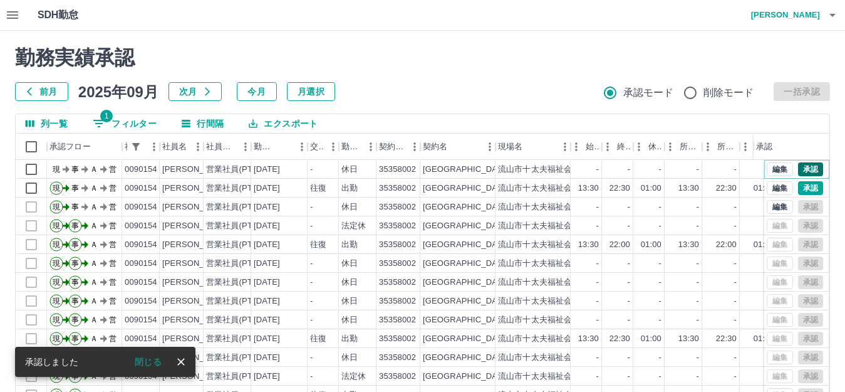
click at [803, 169] on button "承認" at bounding box center [810, 169] width 25 height 14
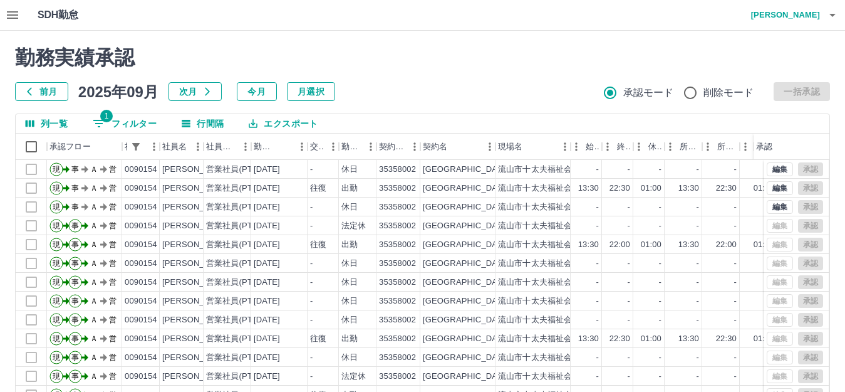
click at [831, 14] on icon "button" at bounding box center [833, 15] width 6 height 3
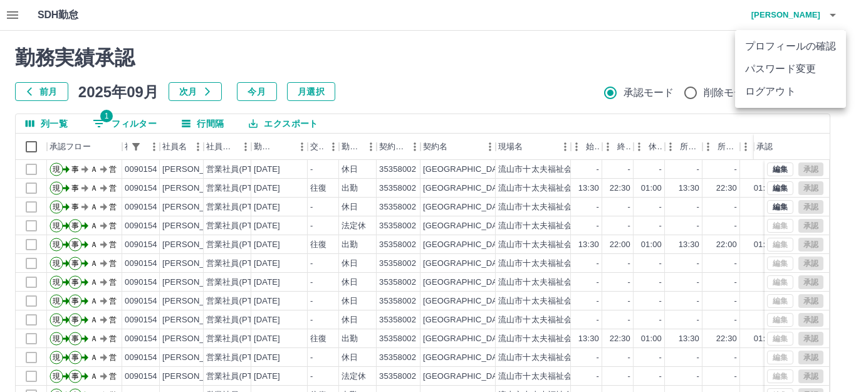
click at [783, 93] on li "ログアウト" at bounding box center [790, 91] width 111 height 23
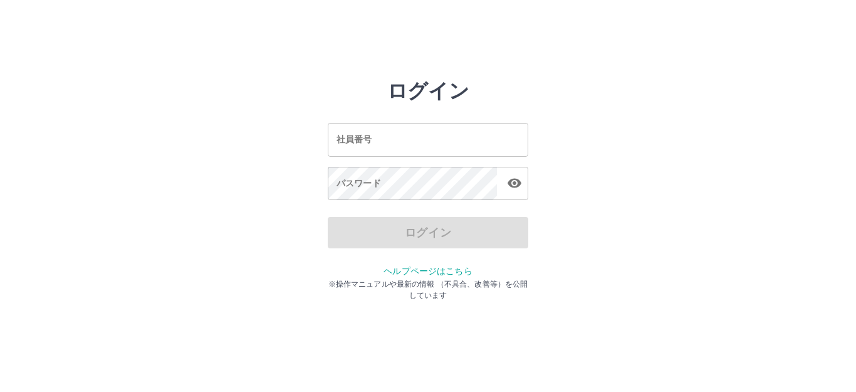
click at [575, 222] on div "ログイン 社員番号 社員番号 パスワード パスワード ログイン ヘルプページはこちら ※操作マニュアルや最新の情報 （不具合、改善等）を公開しています" at bounding box center [428, 179] width 752 height 201
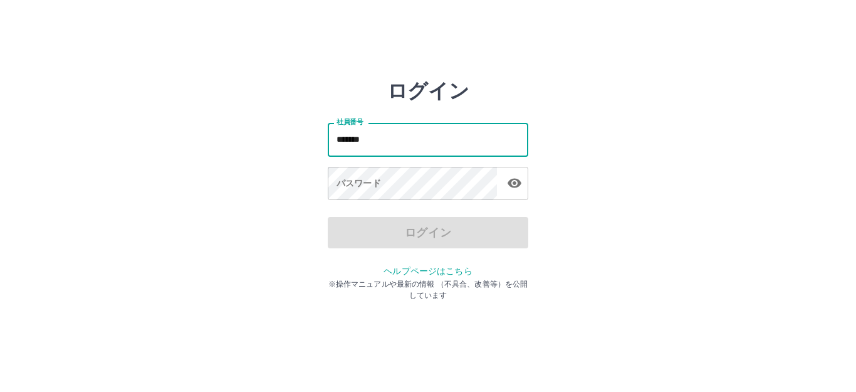
type input "*******"
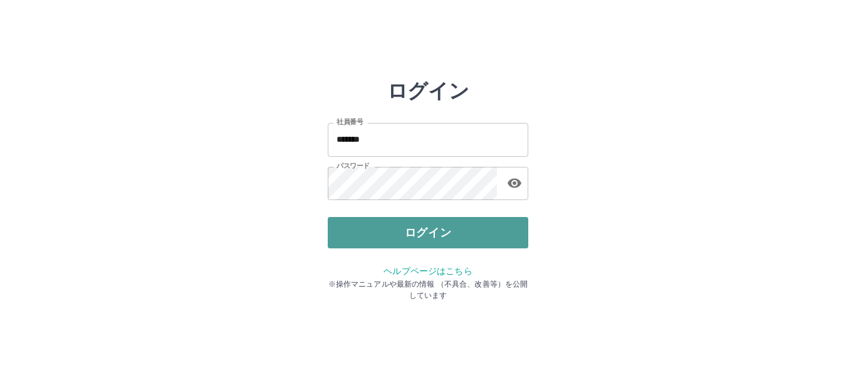
click at [432, 230] on button "ログイン" at bounding box center [428, 232] width 201 height 31
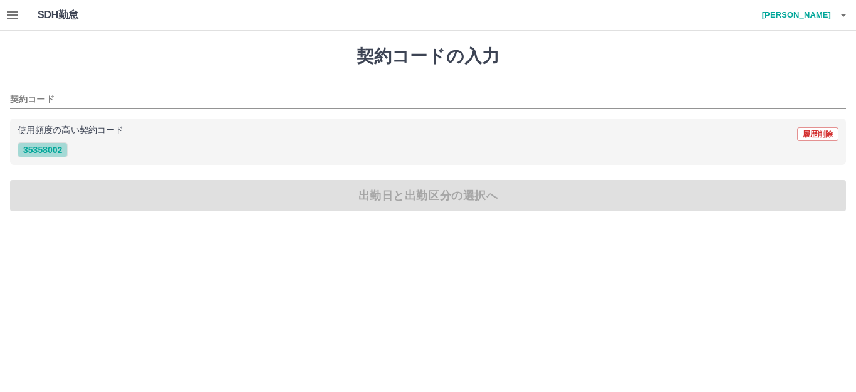
click at [33, 150] on button "35358002" at bounding box center [43, 149] width 50 height 15
type input "********"
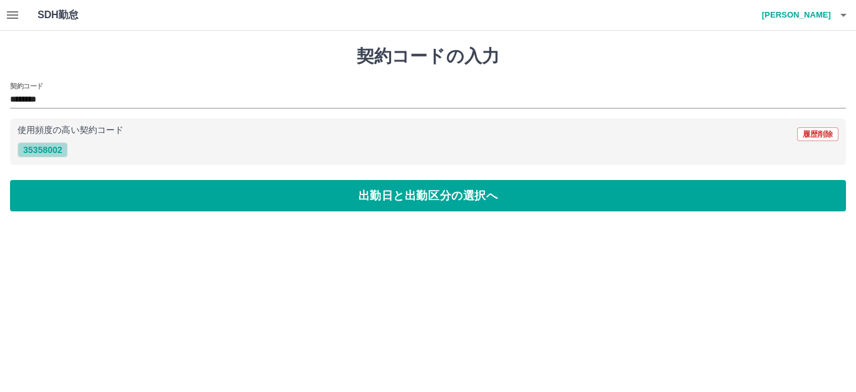
click at [44, 152] on button "35358002" at bounding box center [43, 149] width 50 height 15
click at [48, 147] on button "35358002" at bounding box center [43, 149] width 50 height 15
click at [41, 150] on button "35358002" at bounding box center [43, 149] width 50 height 15
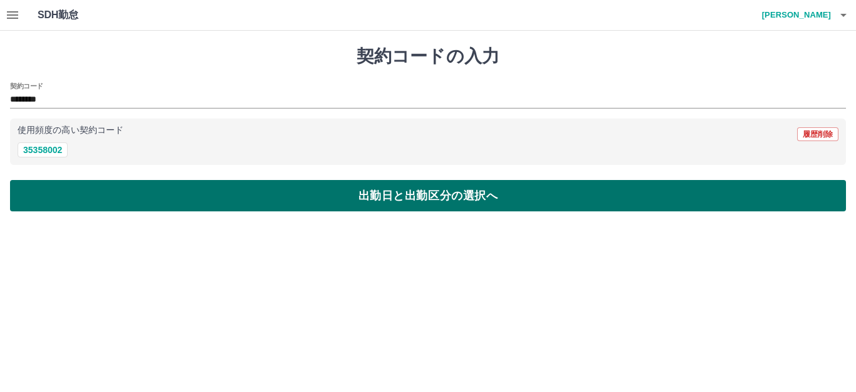
click at [191, 198] on button "出勤日と出勤区分の選択へ" at bounding box center [428, 195] width 836 height 31
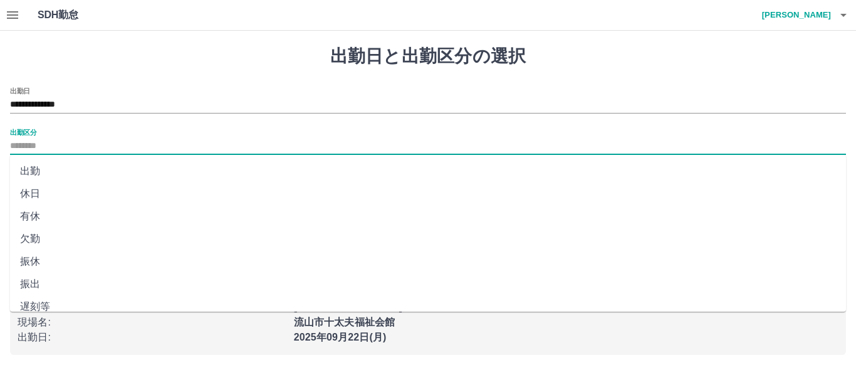
click at [40, 147] on input "出勤区分" at bounding box center [428, 146] width 836 height 16
click at [50, 177] on li "出勤" at bounding box center [428, 171] width 836 height 23
type input "**"
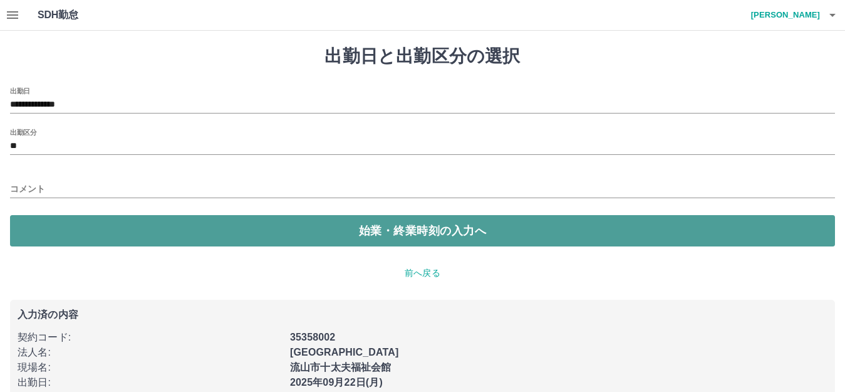
click at [113, 235] on button "始業・終業時刻の入力へ" at bounding box center [422, 230] width 825 height 31
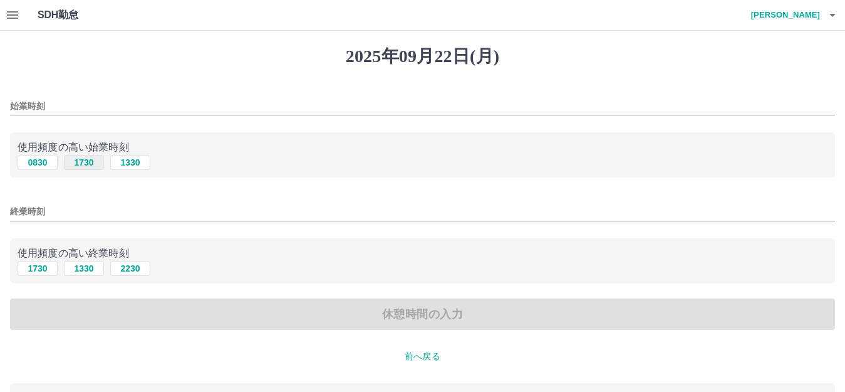
click at [86, 165] on button "1730" at bounding box center [84, 162] width 40 height 15
type input "****"
click at [133, 270] on button "2230" at bounding box center [130, 268] width 40 height 15
type input "****"
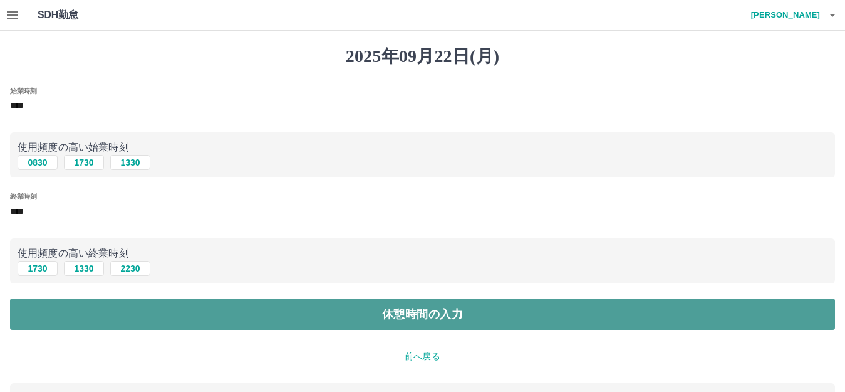
click at [183, 312] on button "休憩時間の入力" at bounding box center [422, 313] width 825 height 31
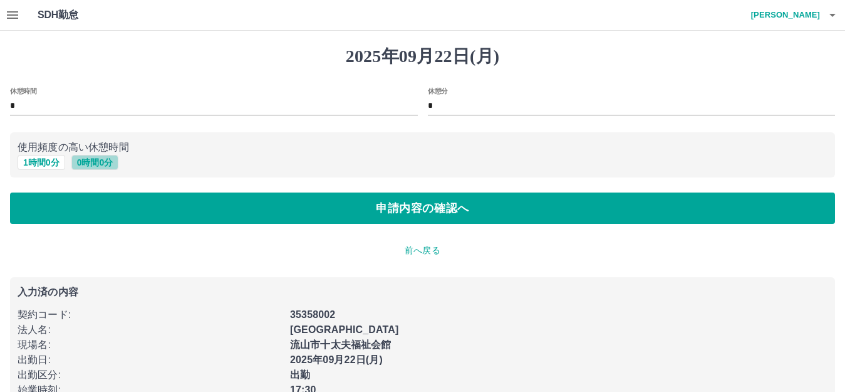
click at [102, 160] on button "0 時間 0 分" at bounding box center [95, 162] width 48 height 15
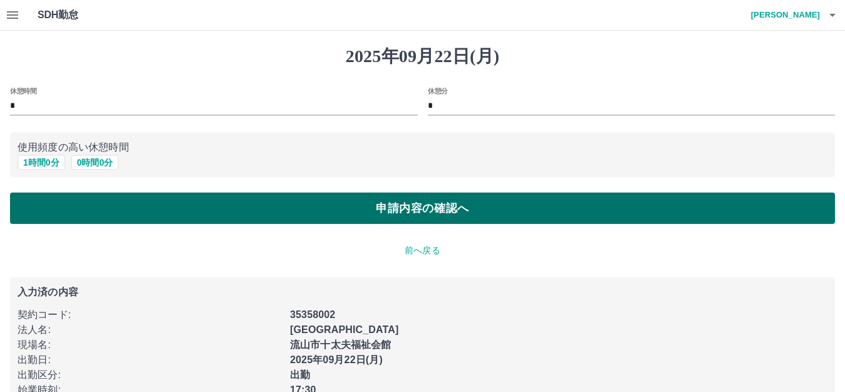
click at [149, 215] on button "申請内容の確認へ" at bounding box center [422, 207] width 825 height 31
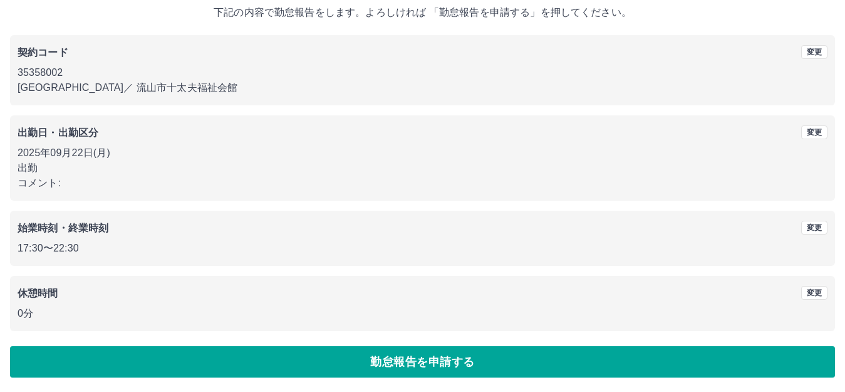
scroll to position [78, 0]
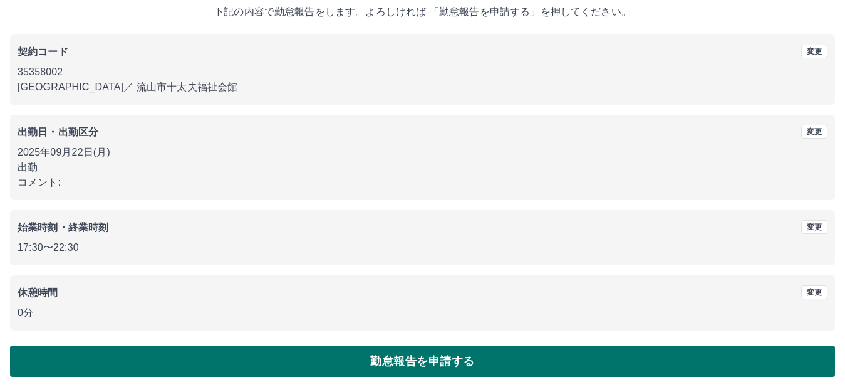
click at [363, 365] on button "勤怠報告を申請する" at bounding box center [422, 360] width 825 height 31
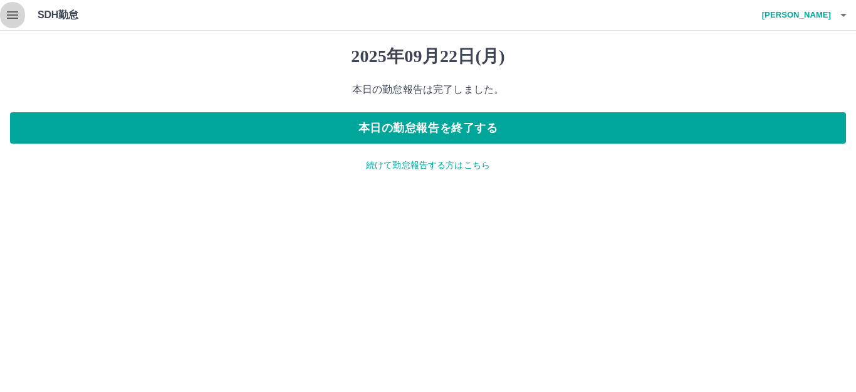
click at [11, 15] on icon "button" at bounding box center [12, 15] width 11 height 8
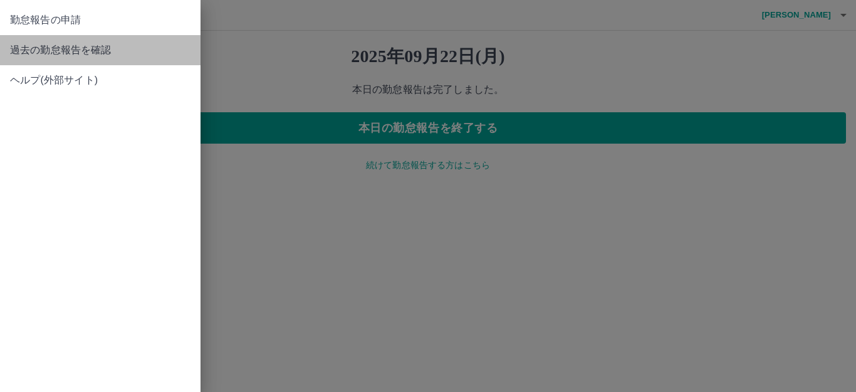
click at [28, 47] on span "過去の勤怠報告を確認" at bounding box center [100, 50] width 180 height 15
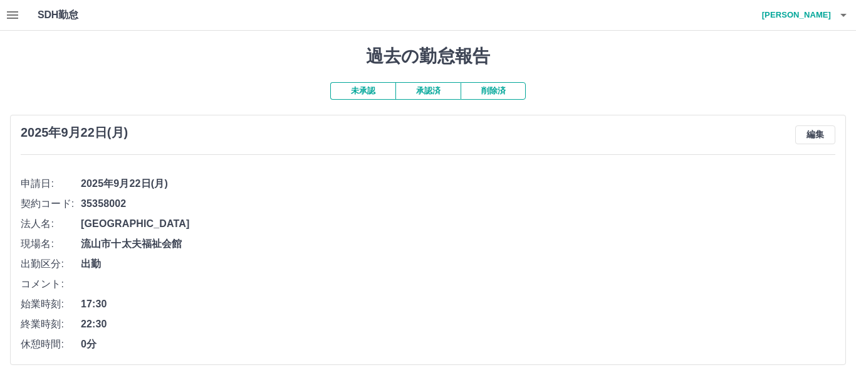
click at [852, 380] on html "SDH勤怠 小林　正生 過去の勤怠報告 未承認 承認済 削除済 2025年9月22日(月) 編集 申請日: 2025年9月22日(月) 契約コード: 3535…" at bounding box center [428, 190] width 856 height 380
click at [849, 380] on div "過去の勤怠報告 未承認 承認済 削除済 2025年9月22日(月) 編集 申請日: 2025年9月22日(月) 契約コード: 35358002 法人名: 流山…" at bounding box center [428, 205] width 856 height 349
click at [847, 380] on html "SDH勤怠 小林　正生 過去の勤怠報告 未承認 承認済 削除済 2025年9月22日(月) 編集 申請日: 2025年9月22日(月) 契約コード: 3535…" at bounding box center [428, 190] width 856 height 380
click at [845, 20] on icon "button" at bounding box center [843, 15] width 15 height 15
click at [784, 89] on li "ログアウト" at bounding box center [790, 91] width 111 height 23
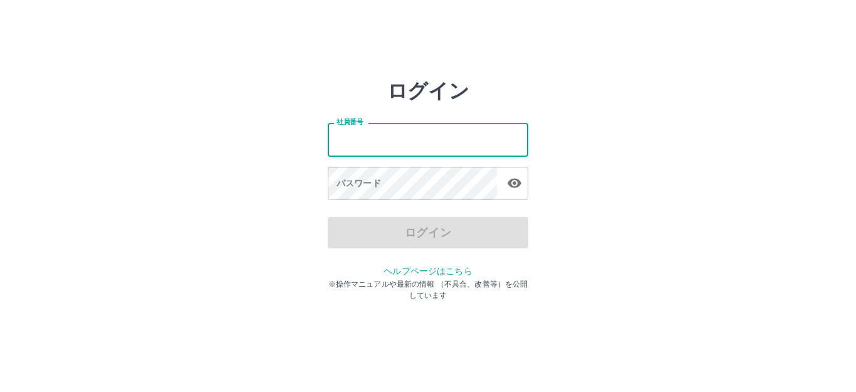
click at [422, 139] on input "社員番号" at bounding box center [428, 139] width 201 height 33
type input "*******"
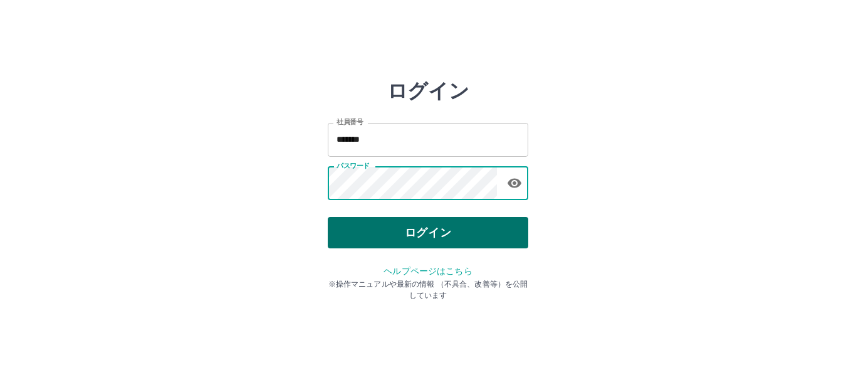
click at [432, 232] on button "ログイン" at bounding box center [428, 232] width 201 height 31
click at [441, 241] on button "ログイン" at bounding box center [428, 232] width 201 height 31
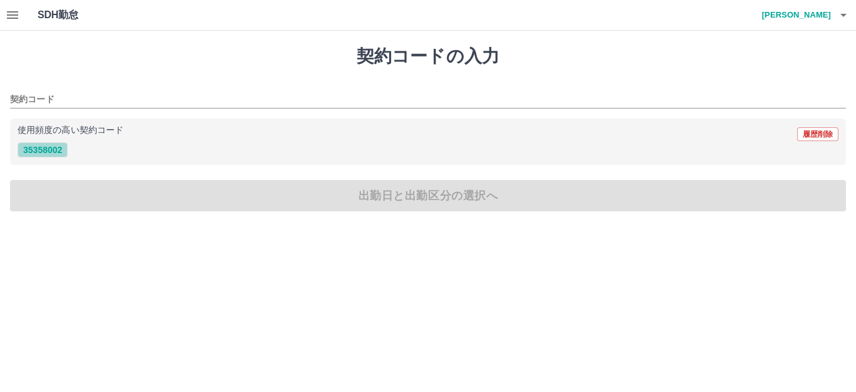
click at [55, 147] on button "35358002" at bounding box center [43, 149] width 50 height 15
type input "********"
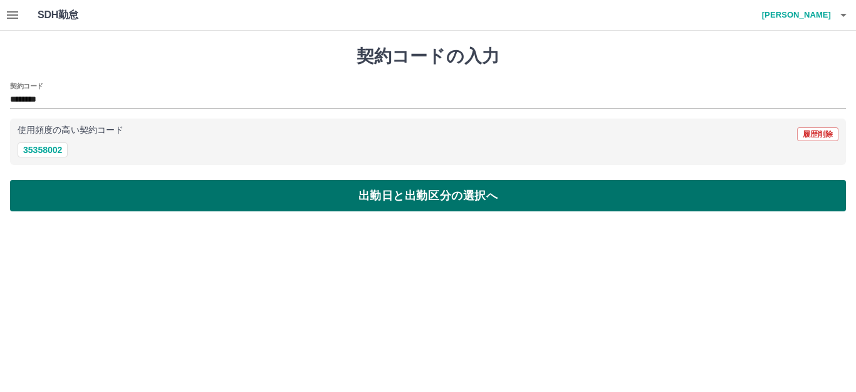
click at [417, 192] on button "出勤日と出勤区分の選択へ" at bounding box center [428, 195] width 836 height 31
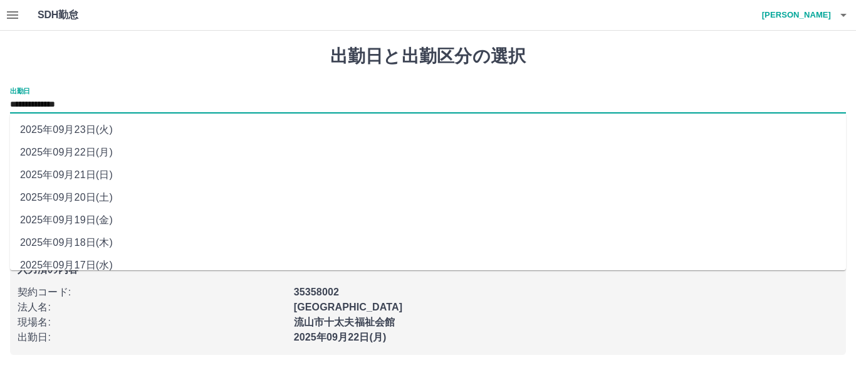
click at [115, 103] on input "**********" at bounding box center [428, 105] width 836 height 16
click at [100, 177] on li "2025年09月21日(日)" at bounding box center [428, 175] width 836 height 23
type input "**********"
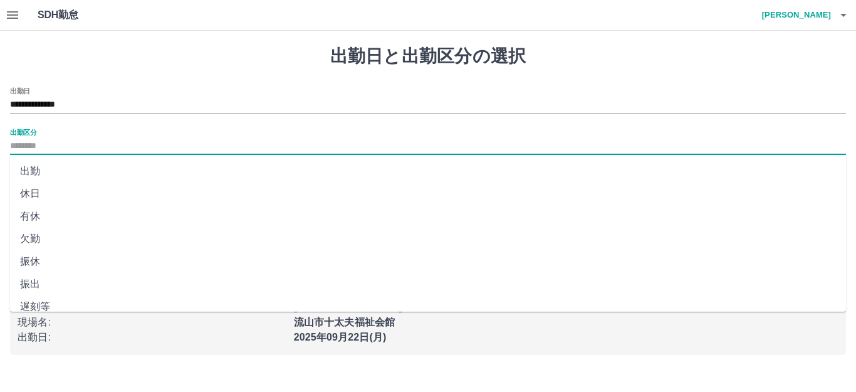
click at [29, 140] on input "出勤区分" at bounding box center [428, 146] width 836 height 16
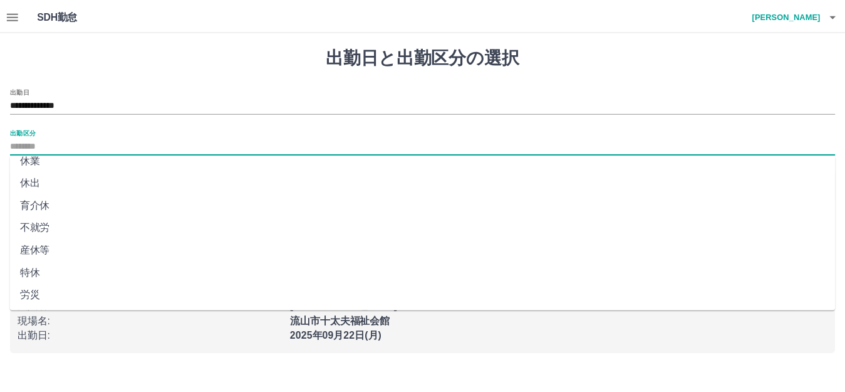
scroll to position [259, 0]
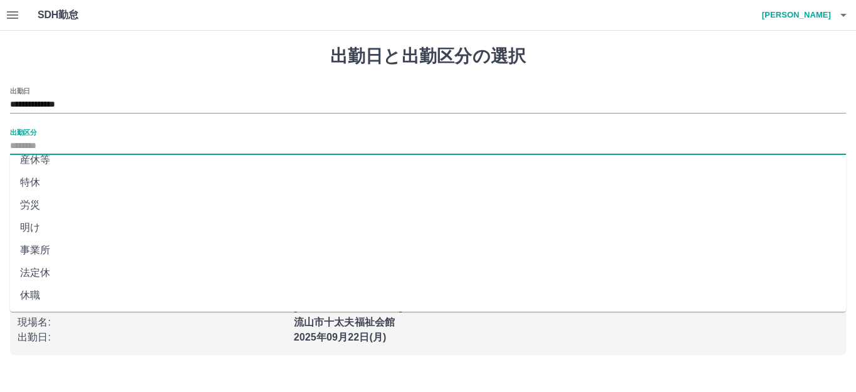
click at [56, 268] on li "法定休" at bounding box center [428, 272] width 836 height 23
type input "***"
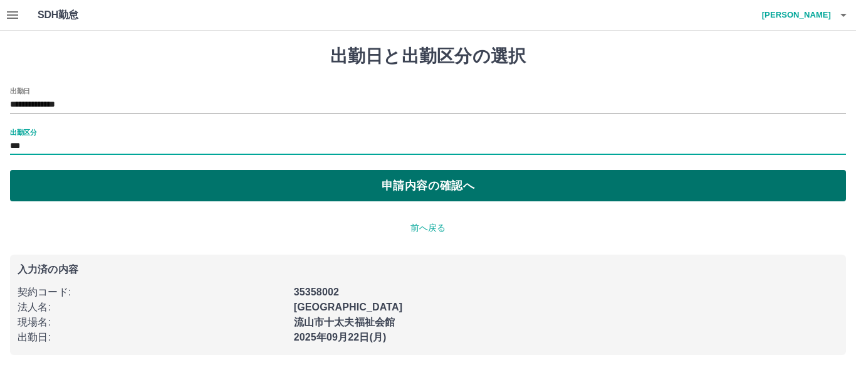
click at [417, 185] on button "申請内容の確認へ" at bounding box center [428, 185] width 836 height 31
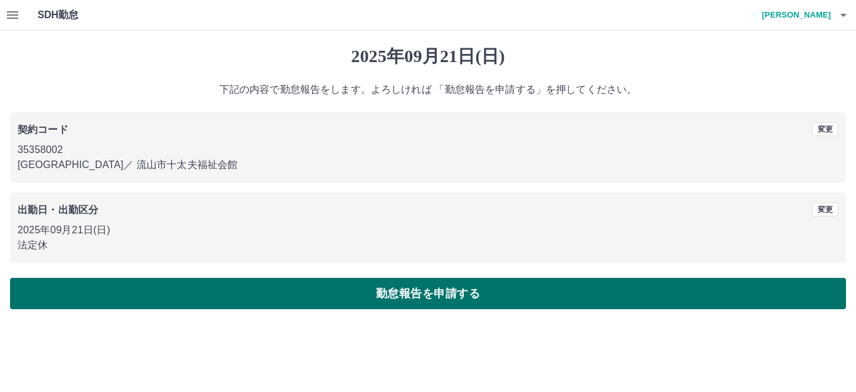
click at [446, 290] on button "勤怠報告を申請する" at bounding box center [428, 293] width 836 height 31
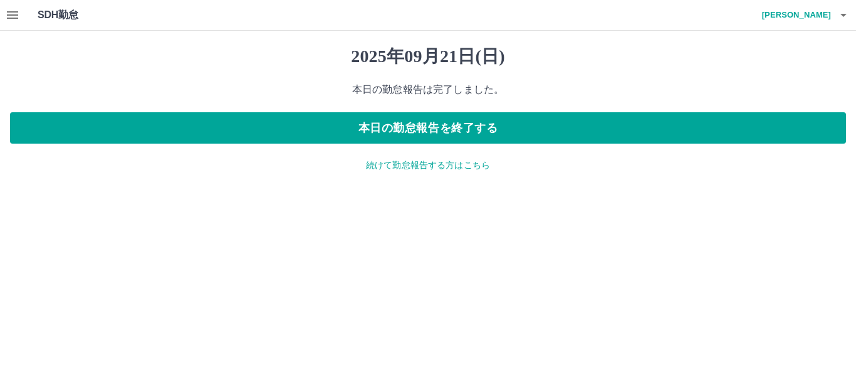
click at [408, 167] on p "続けて勤怠報告する方はこちら" at bounding box center [428, 165] width 836 height 13
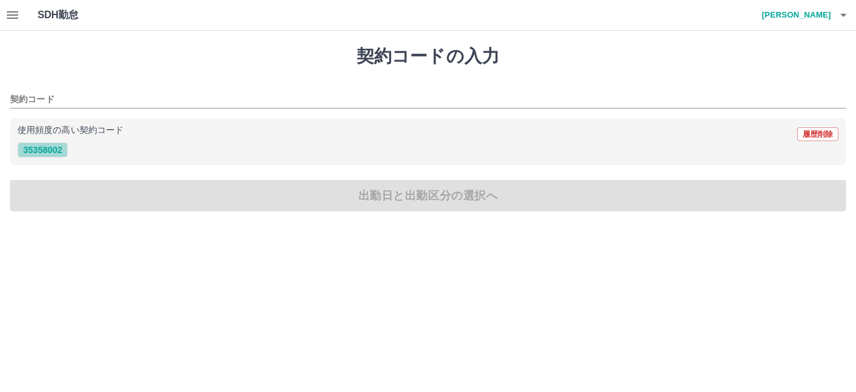
click at [41, 150] on button "35358002" at bounding box center [43, 149] width 50 height 15
type input "********"
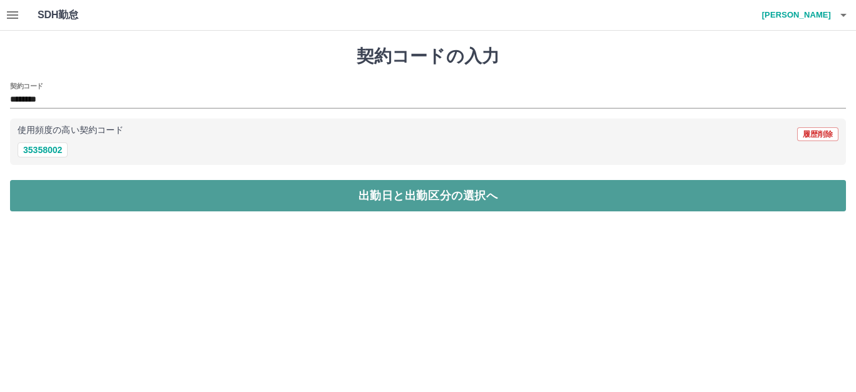
click at [442, 192] on button "出勤日と出勤区分の選択へ" at bounding box center [428, 195] width 836 height 31
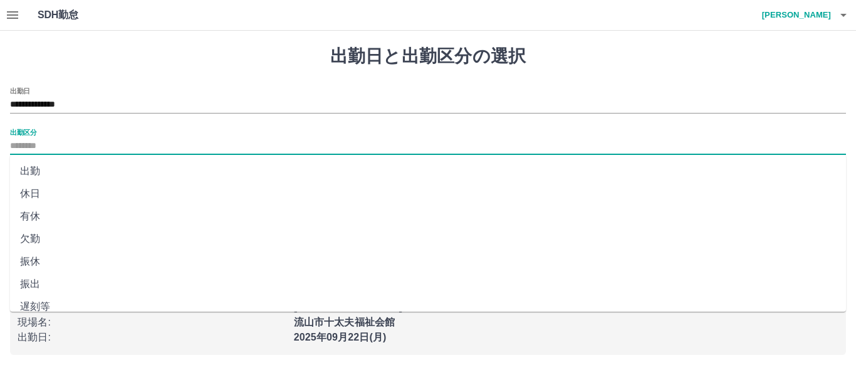
click at [38, 144] on input "出勤区分" at bounding box center [428, 146] width 836 height 16
click at [35, 170] on li "出勤" at bounding box center [428, 171] width 836 height 23
type input "**"
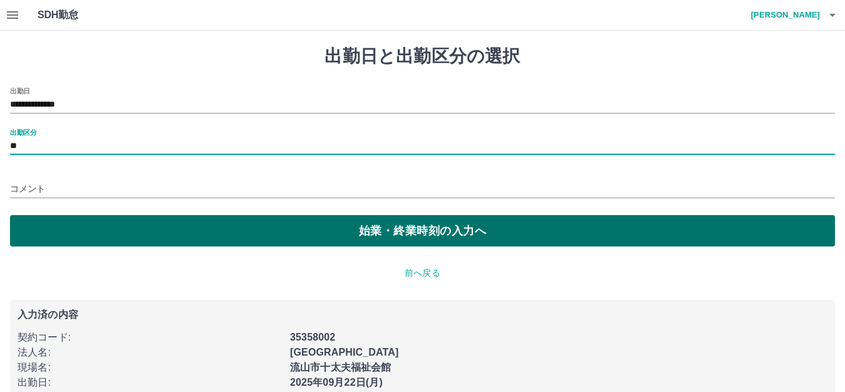
click at [421, 226] on button "始業・終業時刻の入力へ" at bounding box center [422, 230] width 825 height 31
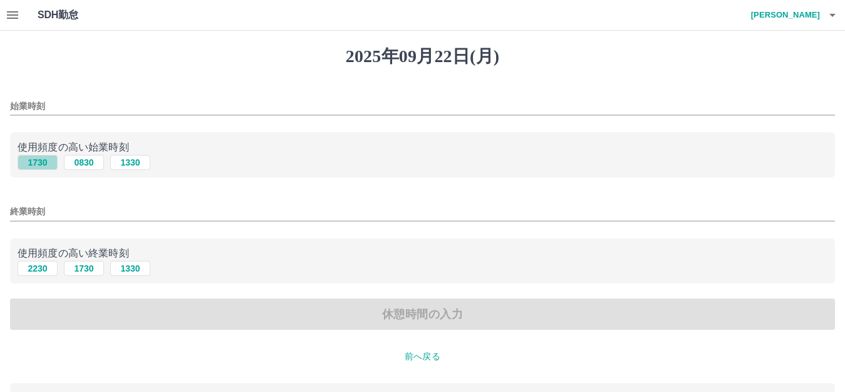
click at [39, 162] on button "1730" at bounding box center [38, 162] width 40 height 15
type input "****"
click at [38, 266] on button "2230" at bounding box center [38, 268] width 40 height 15
type input "****"
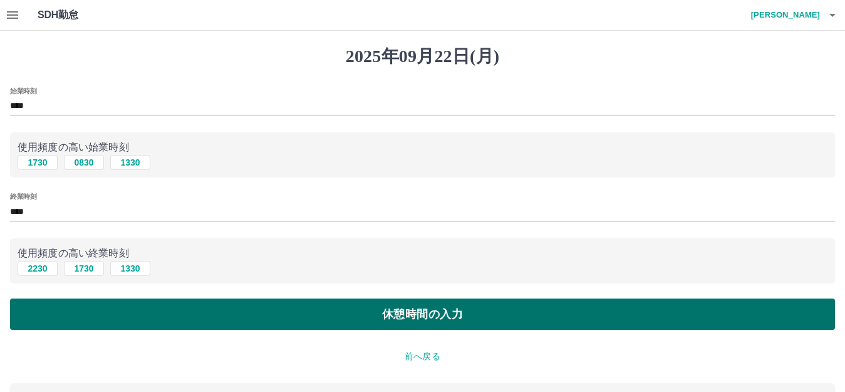
click at [434, 313] on button "休憩時間の入力" at bounding box center [422, 313] width 825 height 31
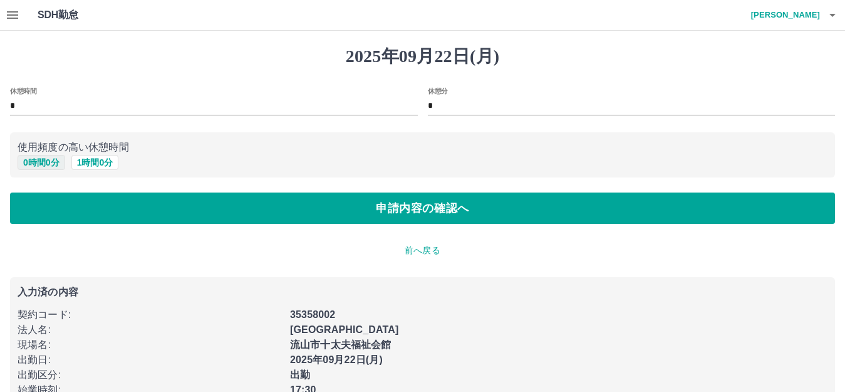
click at [48, 159] on button "0 時間 0 分" at bounding box center [42, 162] width 48 height 15
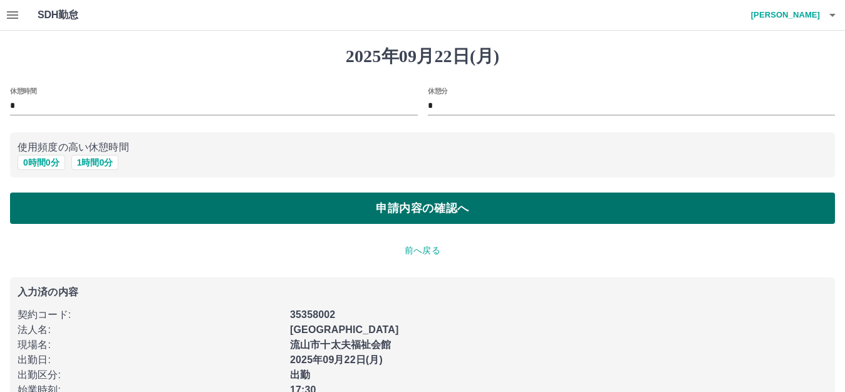
click at [426, 204] on button "申請内容の確認へ" at bounding box center [422, 207] width 825 height 31
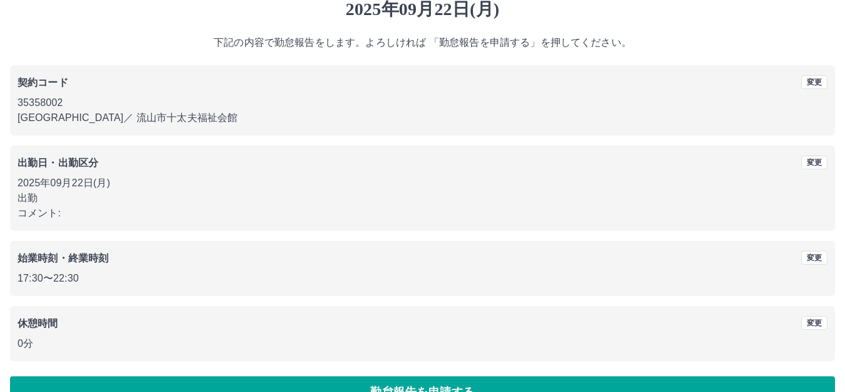
scroll to position [78, 0]
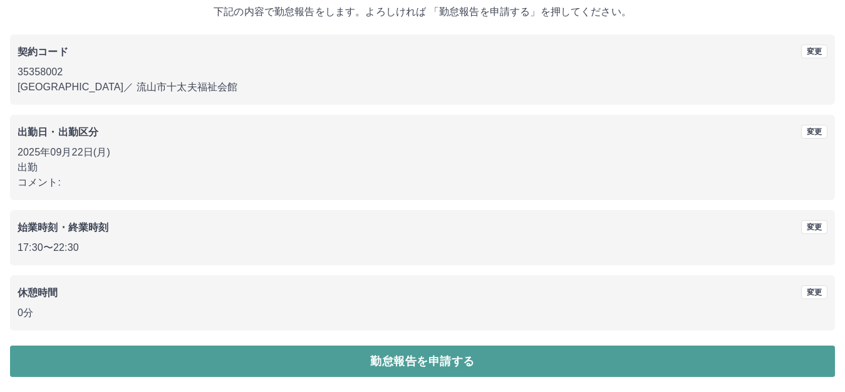
click at [416, 362] on button "勤怠報告を申請する" at bounding box center [422, 360] width 825 height 31
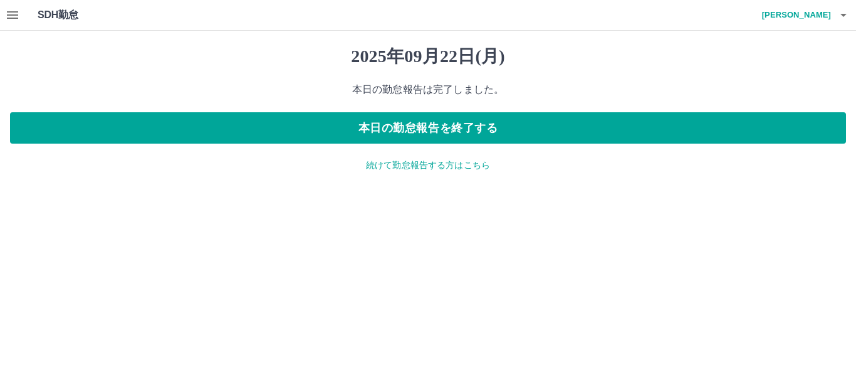
click at [12, 17] on icon "button" at bounding box center [12, 15] width 15 height 15
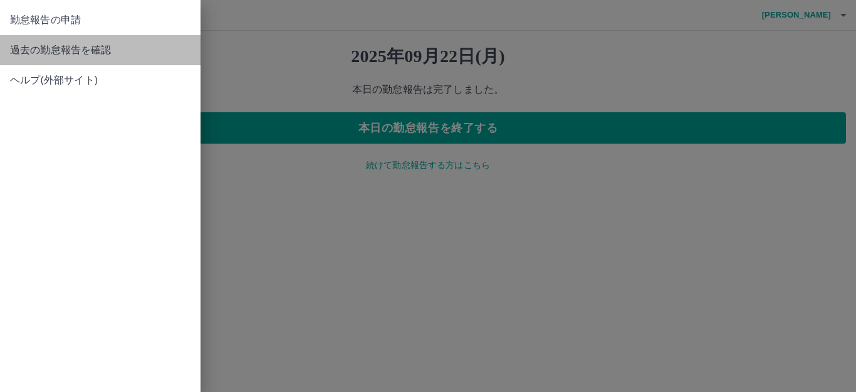
click at [106, 47] on span "過去の勤怠報告を確認" at bounding box center [100, 50] width 180 height 15
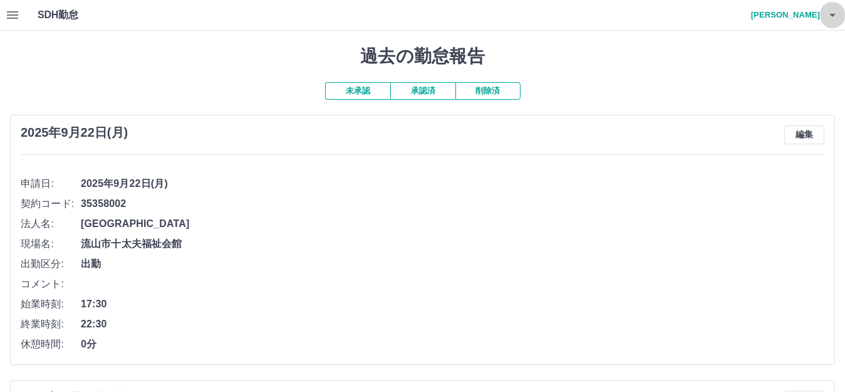
click at [829, 13] on icon "button" at bounding box center [832, 15] width 15 height 15
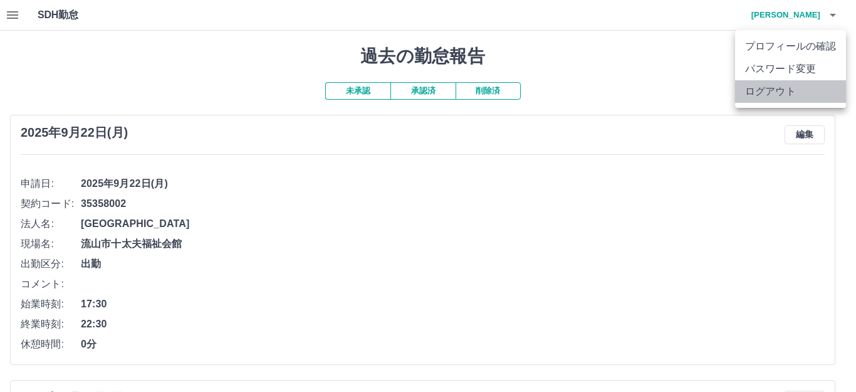
click at [781, 88] on li "ログアウト" at bounding box center [790, 91] width 111 height 23
